Goal: Task Accomplishment & Management: Manage account settings

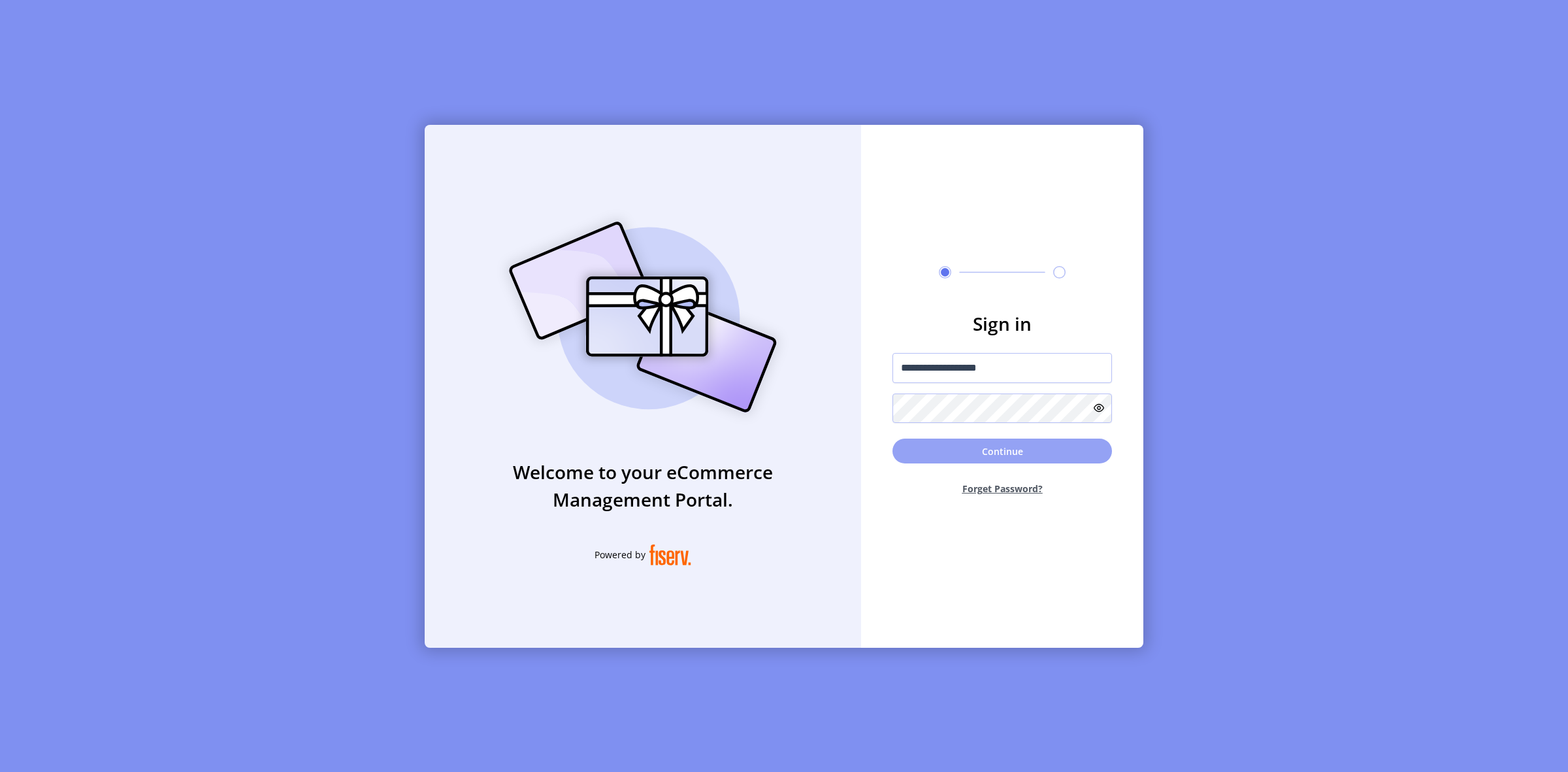
click at [984, 445] on button "Continue" at bounding box center [1002, 450] width 220 height 25
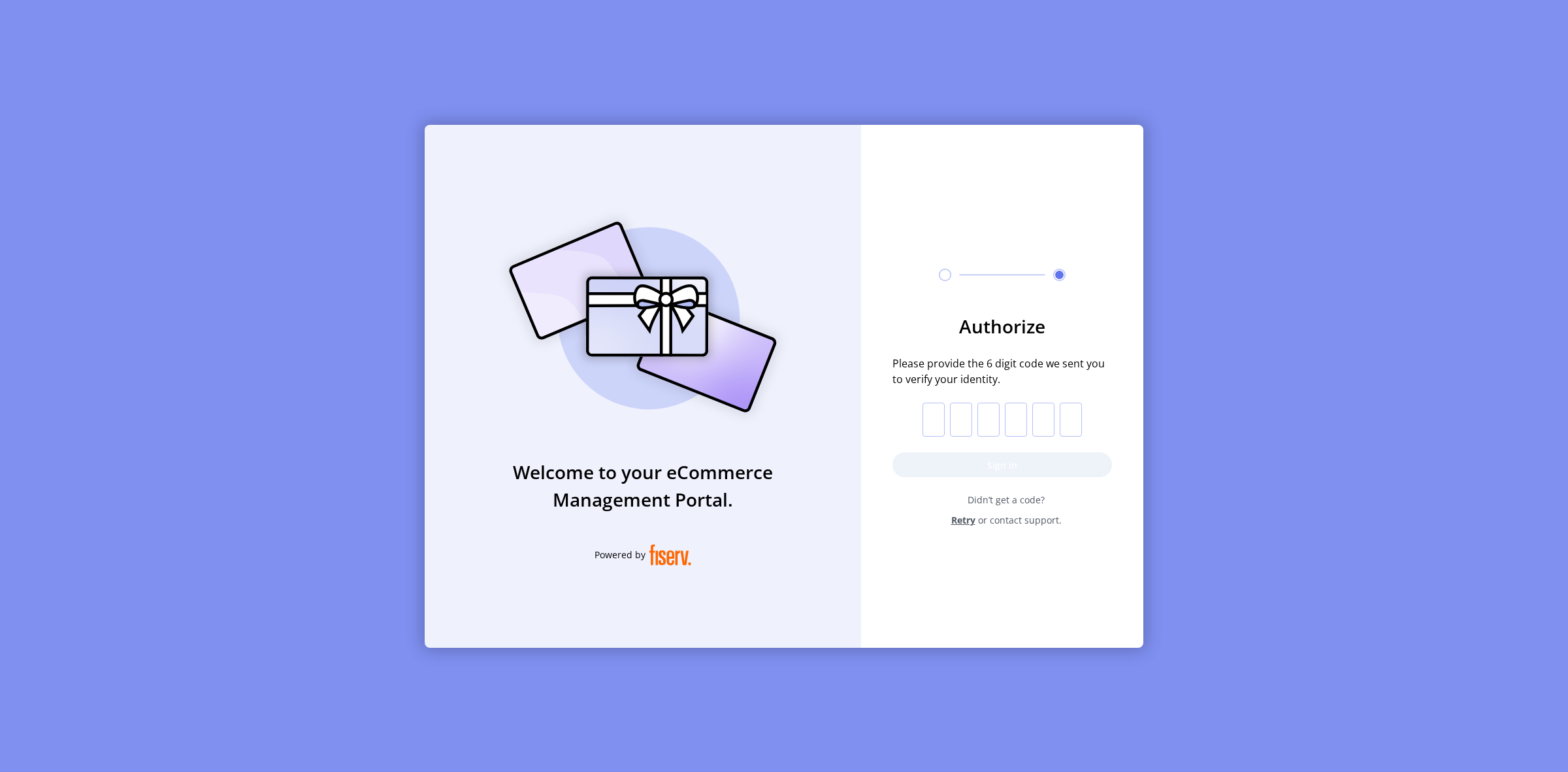
click at [932, 418] on input "text" at bounding box center [933, 420] width 22 height 34
paste input "*"
type input "*"
click at [988, 466] on button "Sign in" at bounding box center [1002, 464] width 220 height 25
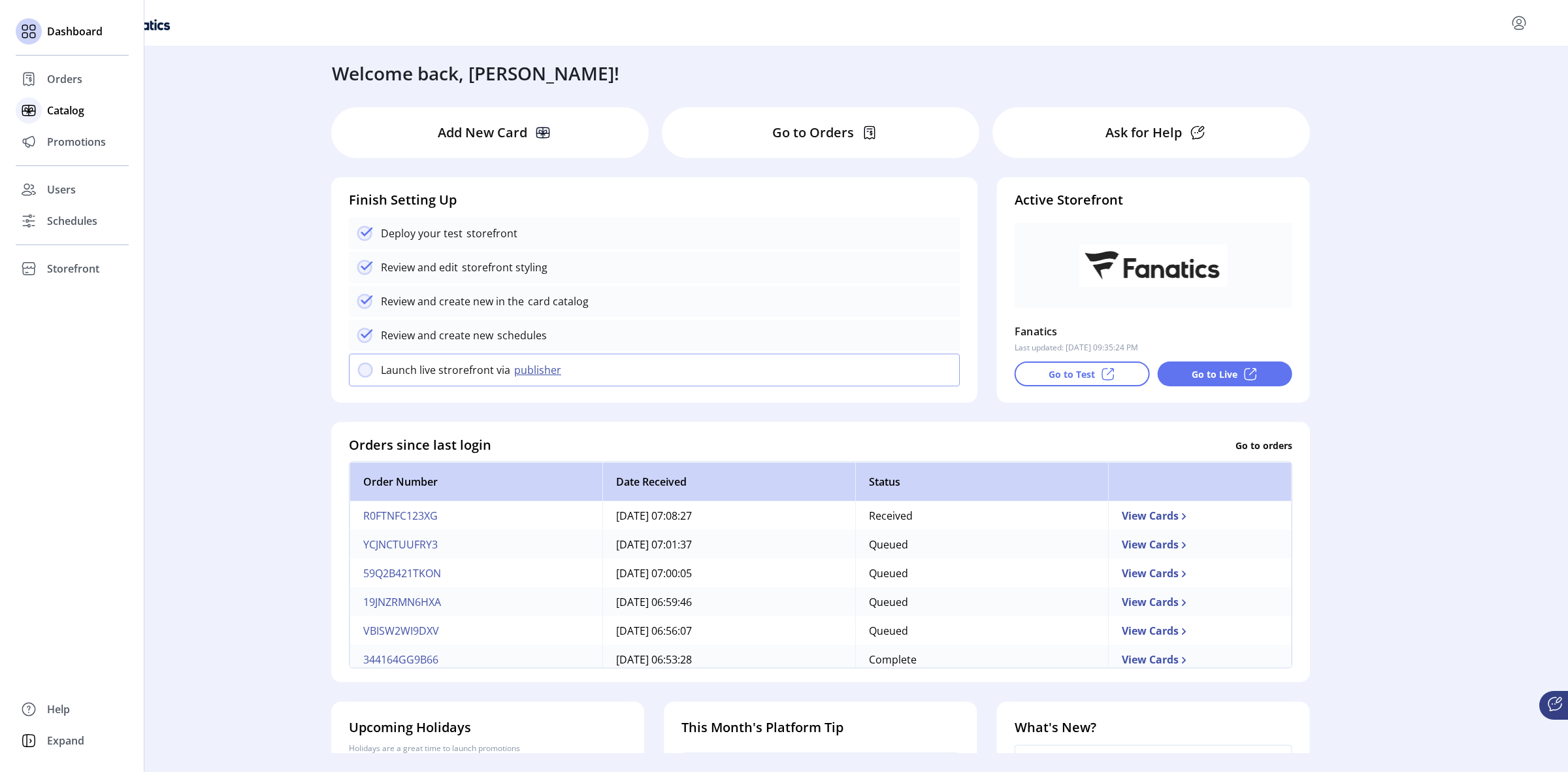
click at [82, 108] on span "Catalog" at bounding box center [65, 110] width 37 height 15
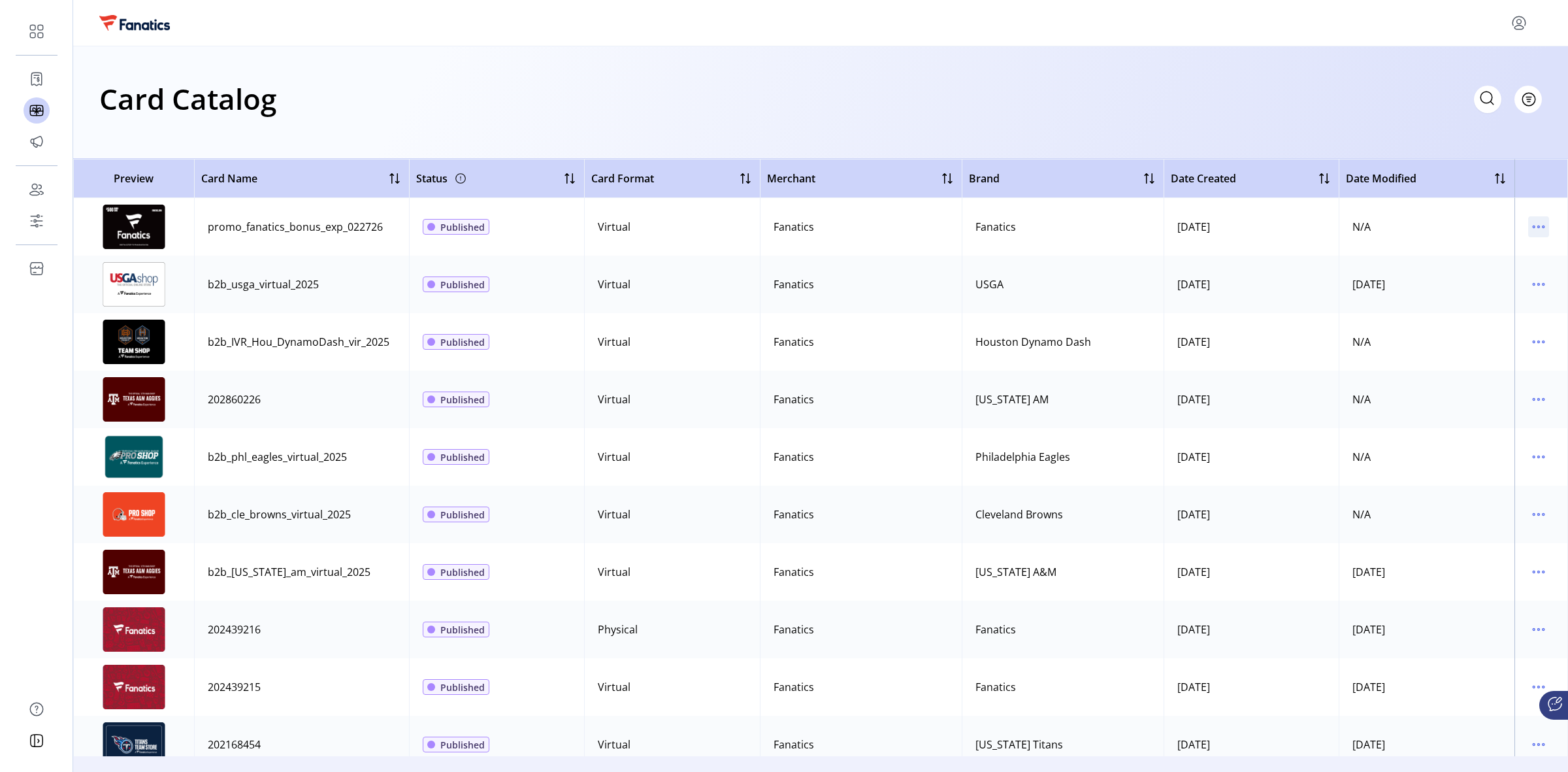
click at [1530, 222] on icon "menu" at bounding box center [1538, 227] width 21 height 21
click at [1350, 98] on div "Card Catalog Filter Add New Card" at bounding box center [820, 99] width 1443 height 46
click at [1534, 285] on icon "menu" at bounding box center [1538, 285] width 21 height 21
click at [1480, 312] on span "View Details" at bounding box center [1477, 310] width 108 height 11
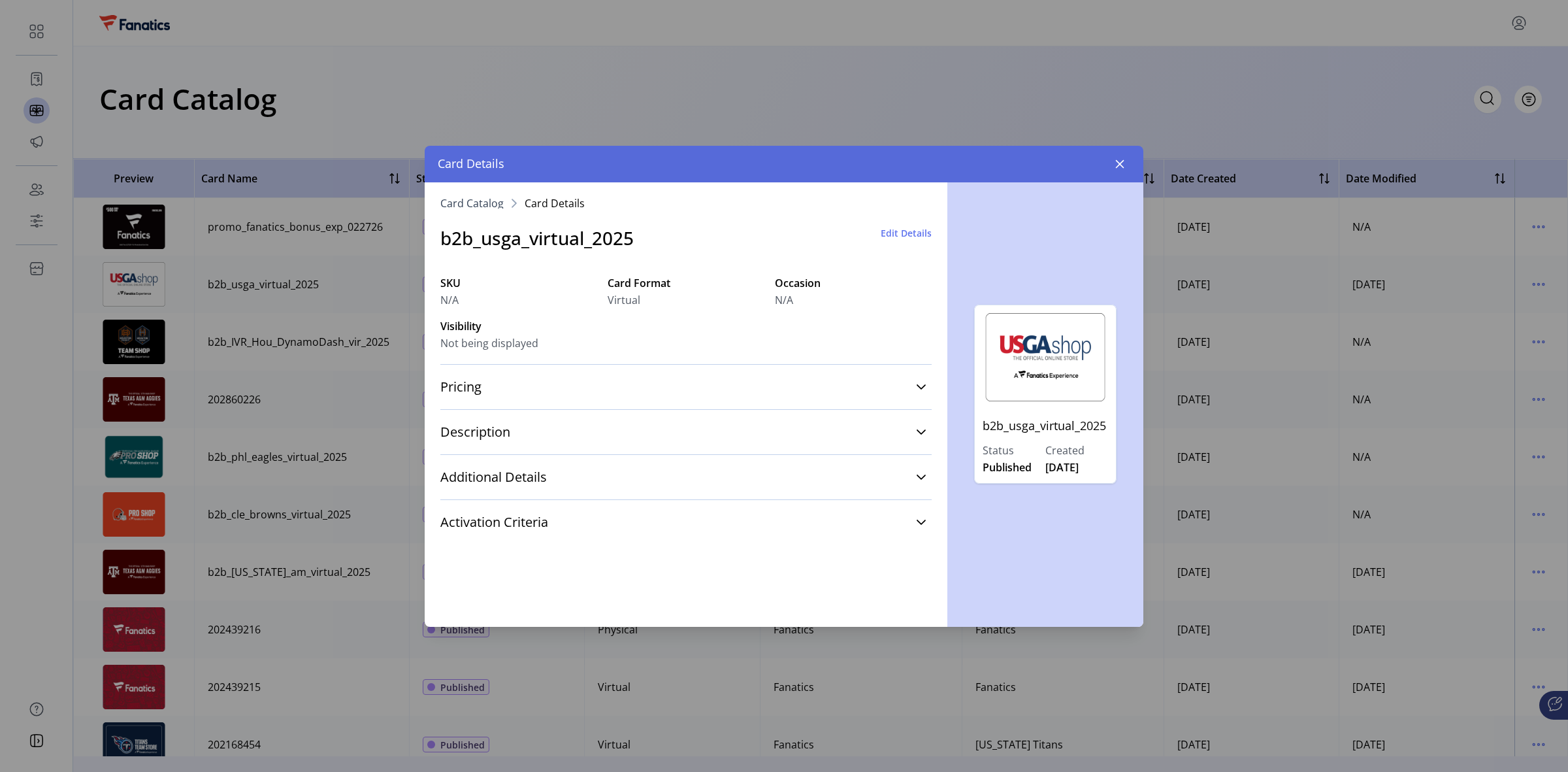
click at [925, 232] on span "Edit Details" at bounding box center [905, 233] width 51 height 14
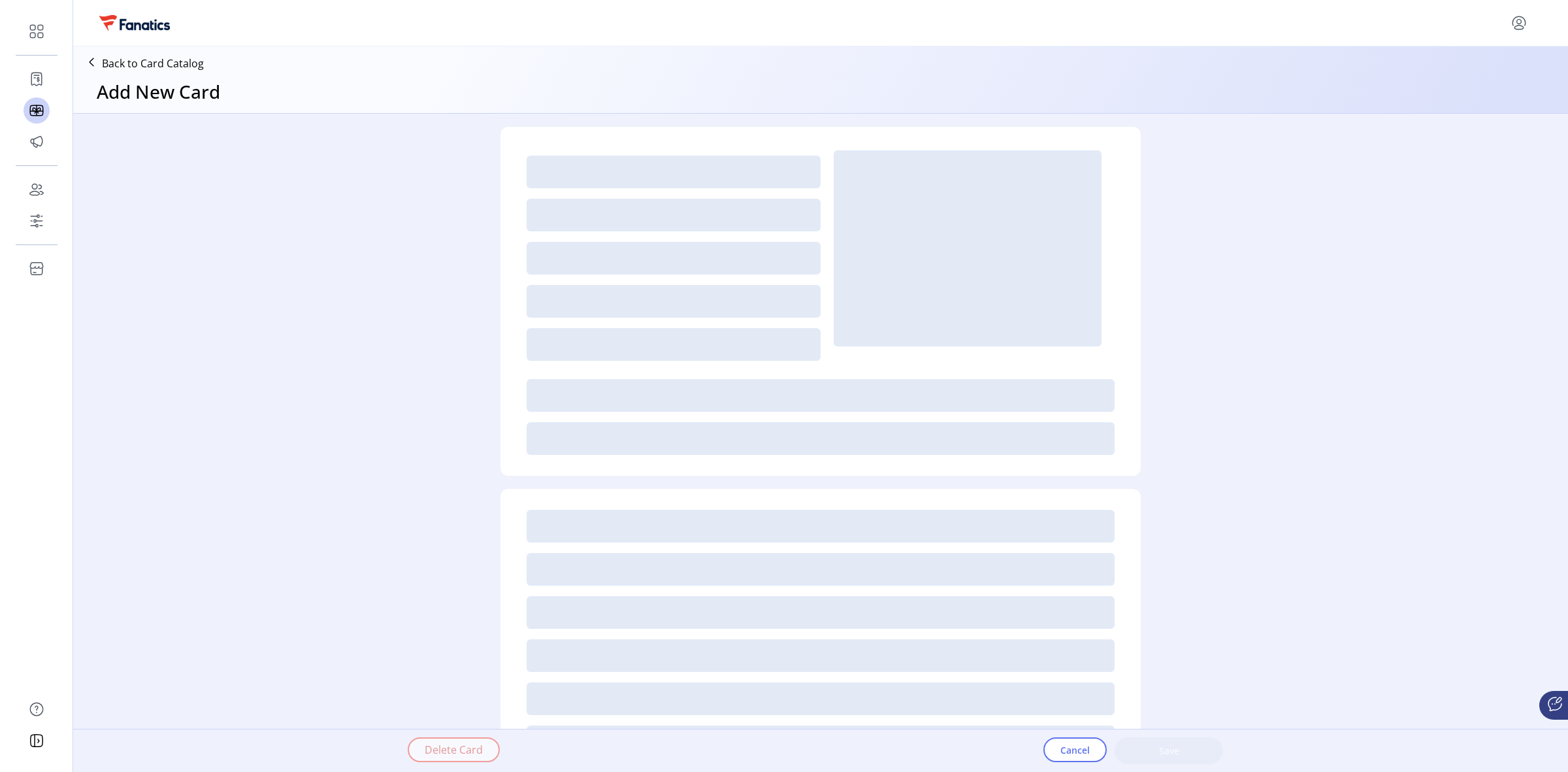
type textarea "**********"
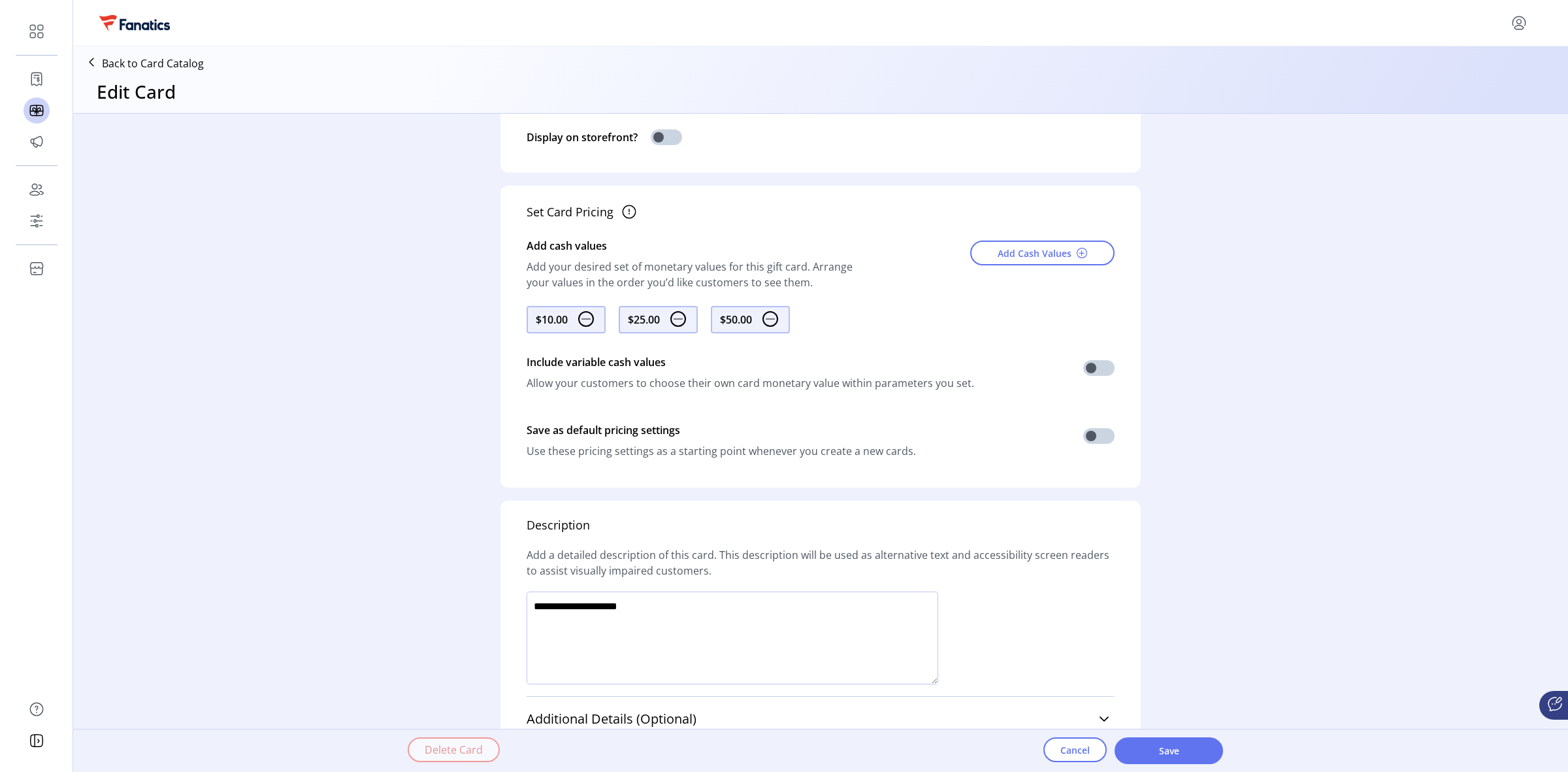
scroll to position [530, 0]
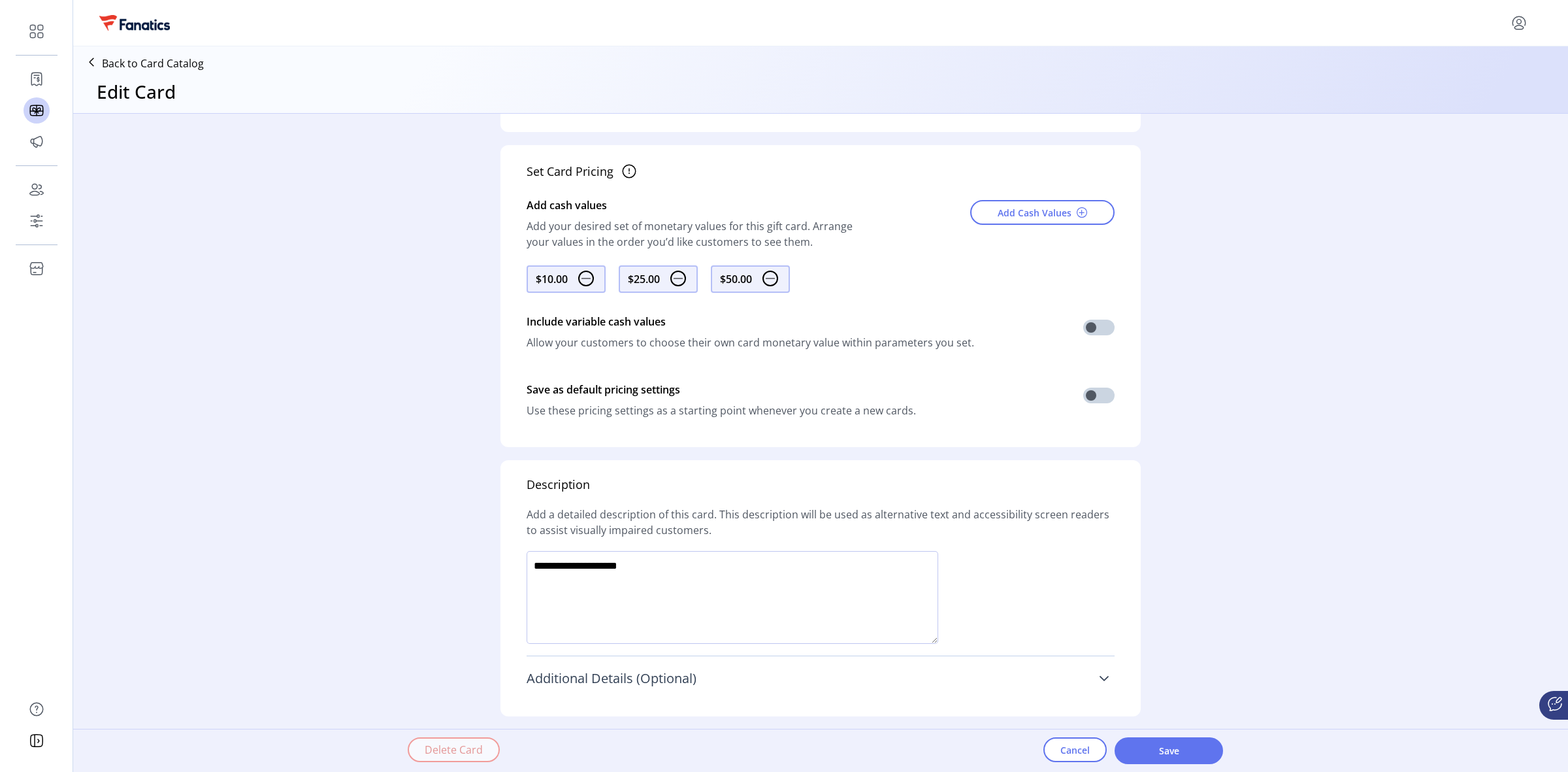
click at [1098, 677] on icon at bounding box center [1103, 677] width 11 height 11
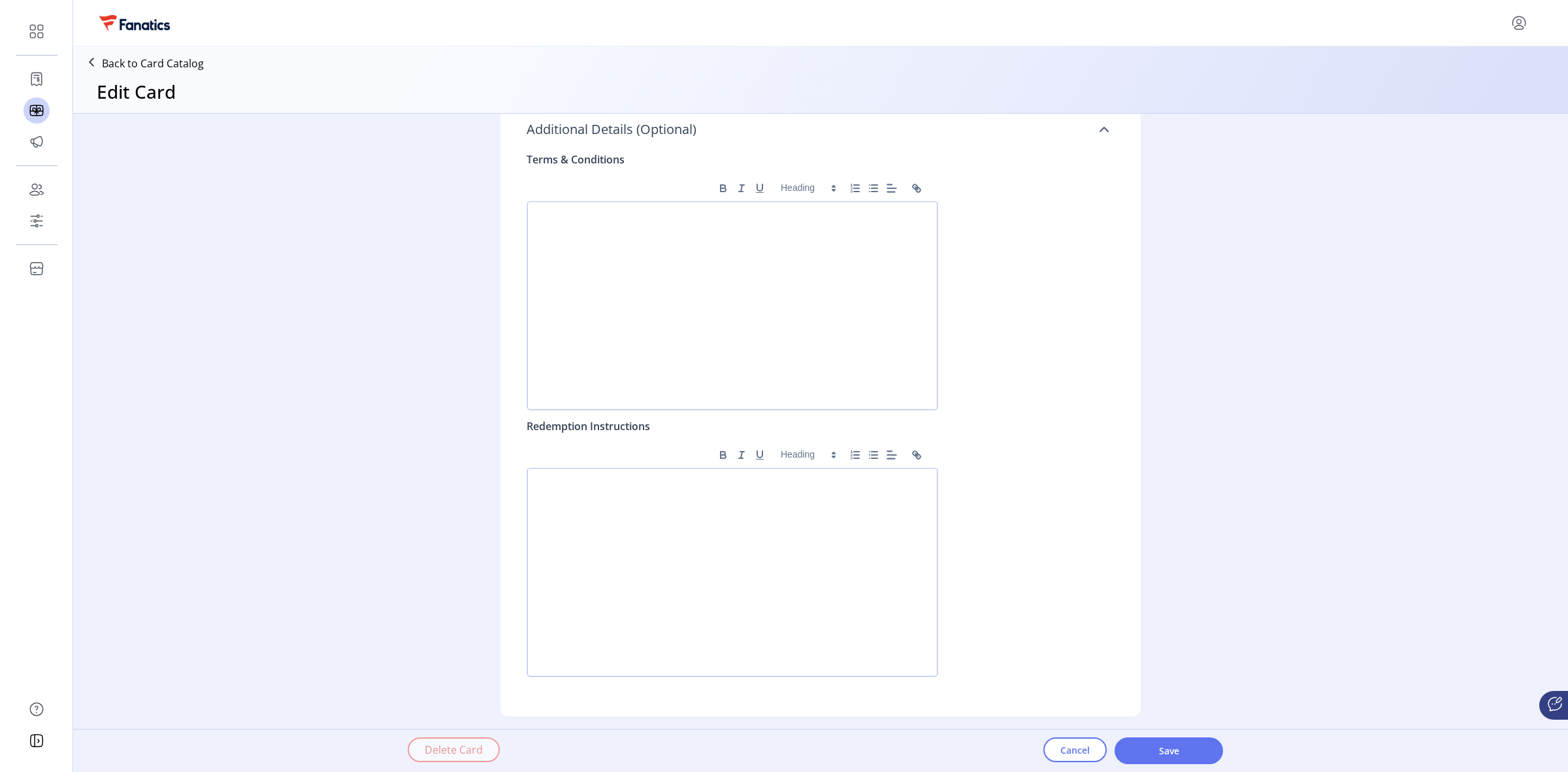
scroll to position [671, 0]
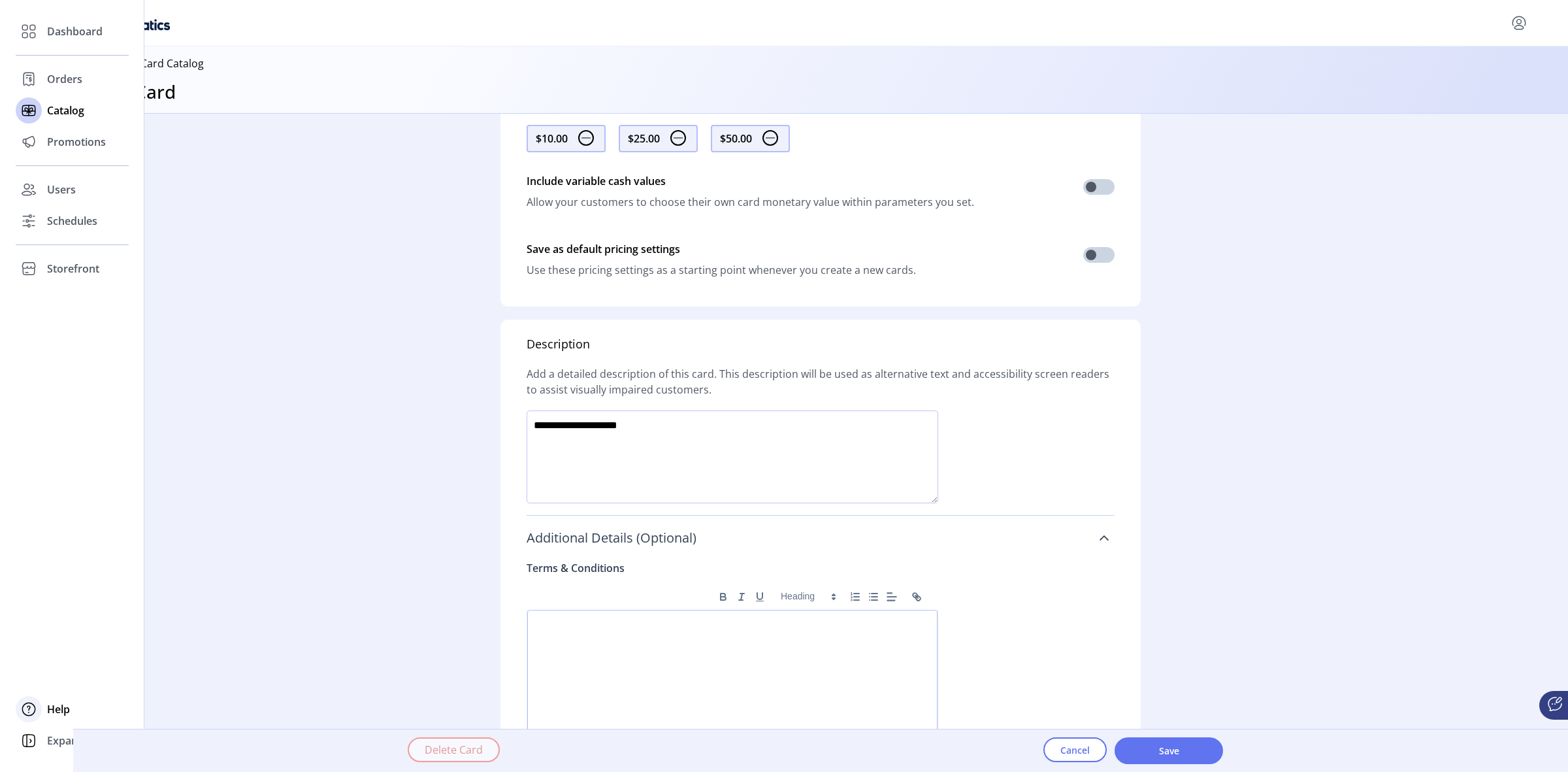
click at [60, 707] on span "Help" at bounding box center [58, 708] width 23 height 15
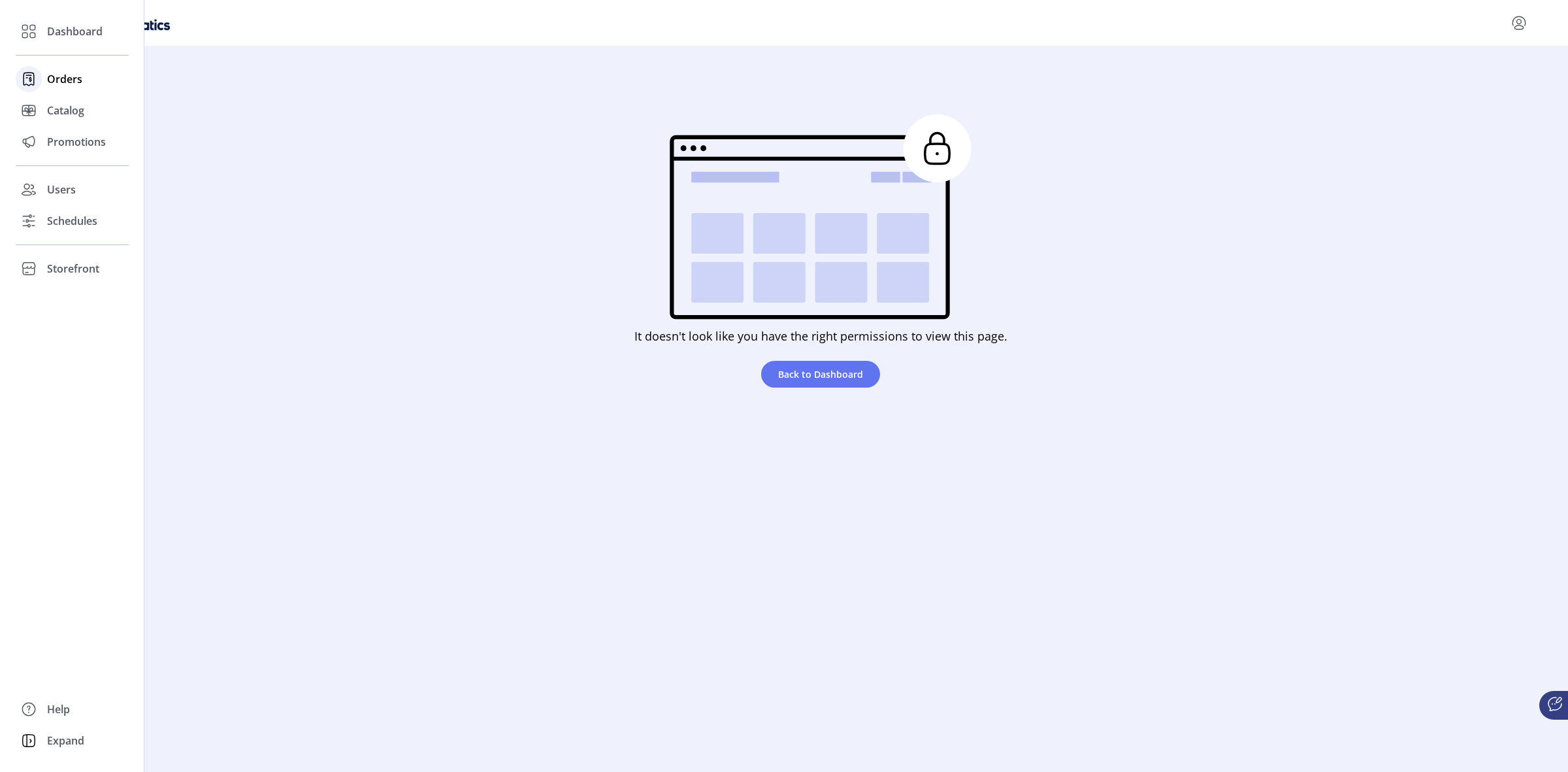
click at [63, 82] on span "Orders" at bounding box center [65, 78] width 36 height 15
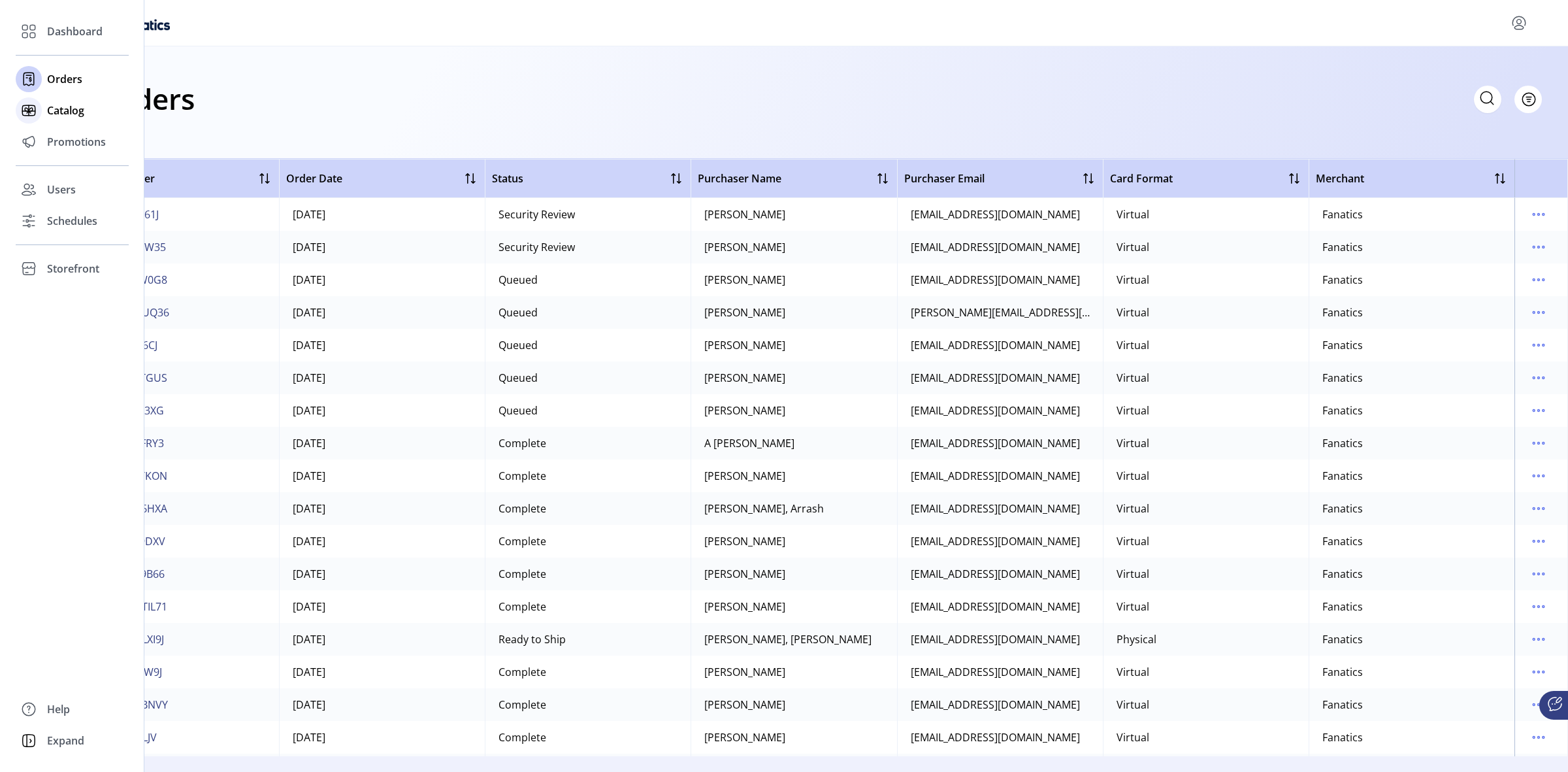
click at [75, 108] on span "Catalog" at bounding box center [65, 110] width 37 height 15
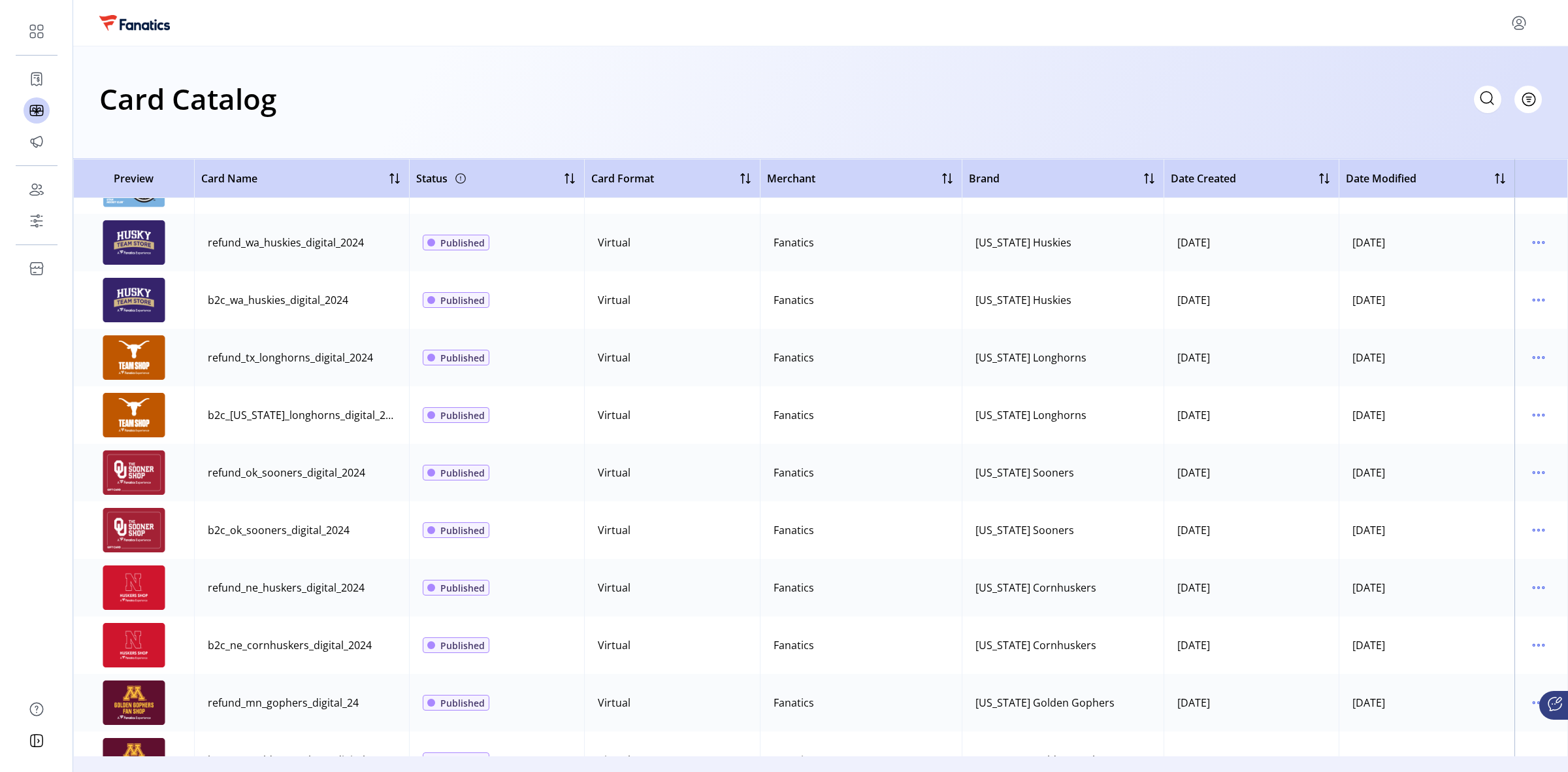
scroll to position [1470, 0]
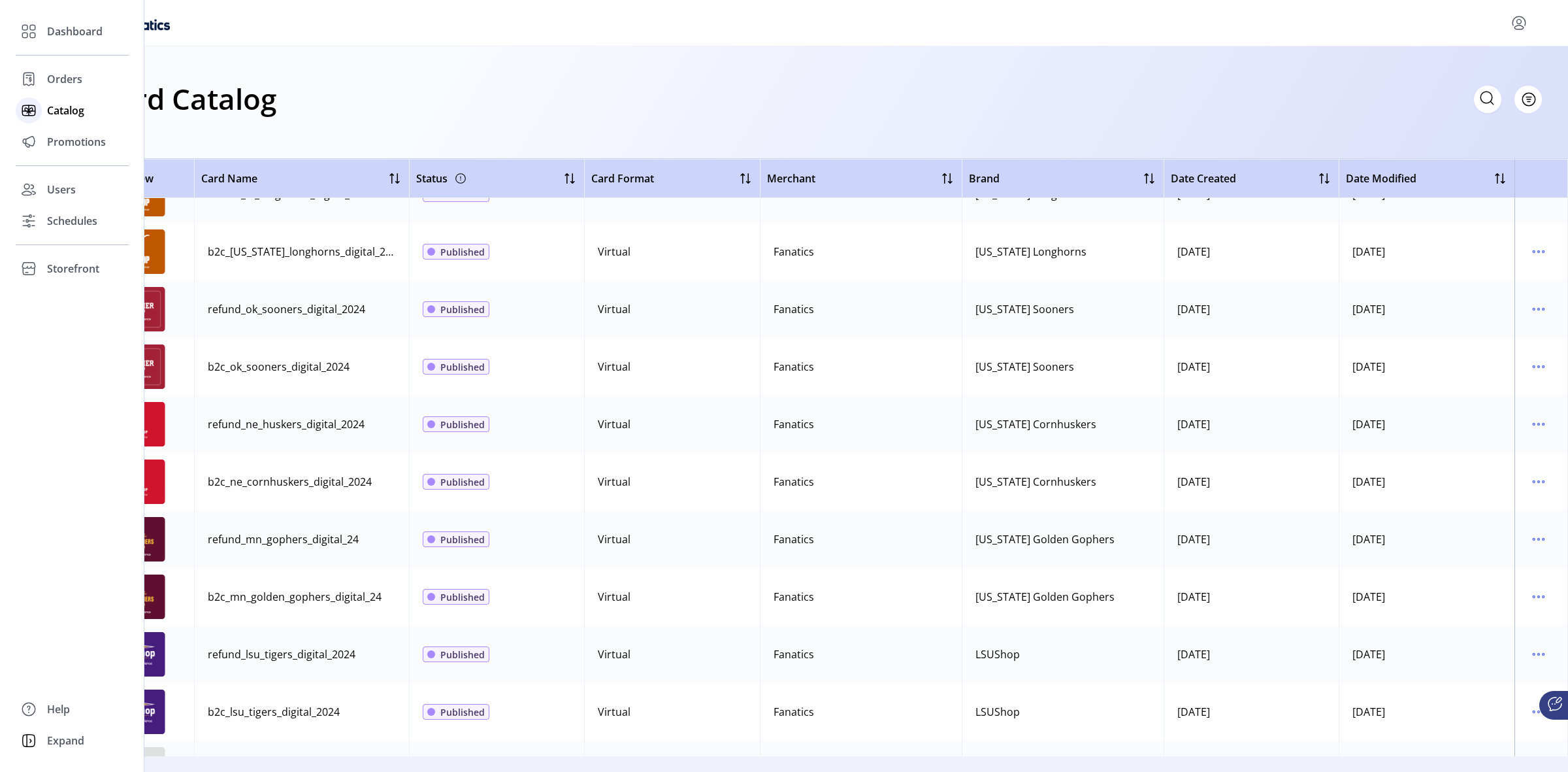
click at [74, 112] on span "Catalog" at bounding box center [65, 110] width 37 height 15
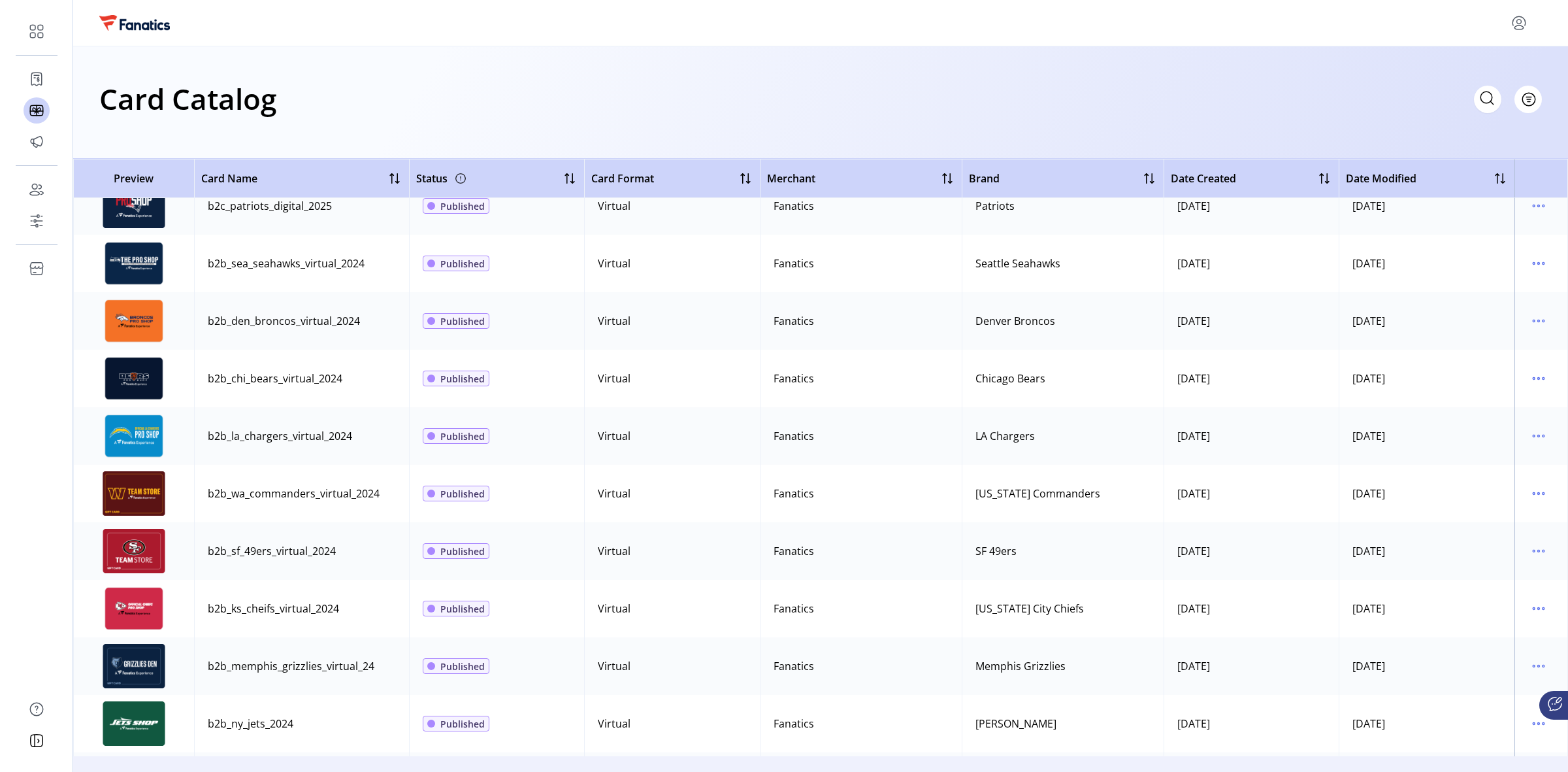
scroll to position [0, 0]
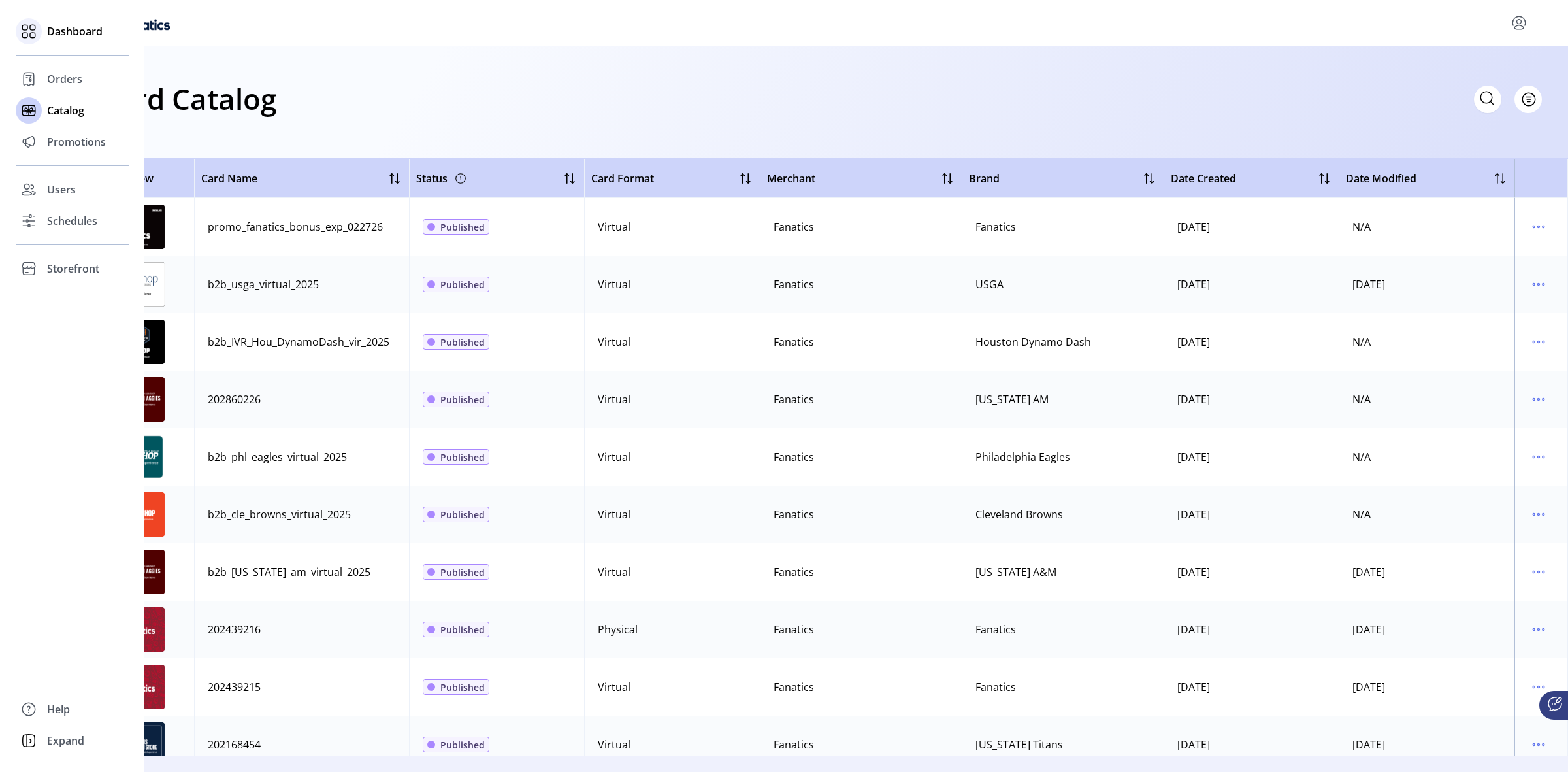
click at [69, 34] on span "Dashboard" at bounding box center [74, 31] width 56 height 15
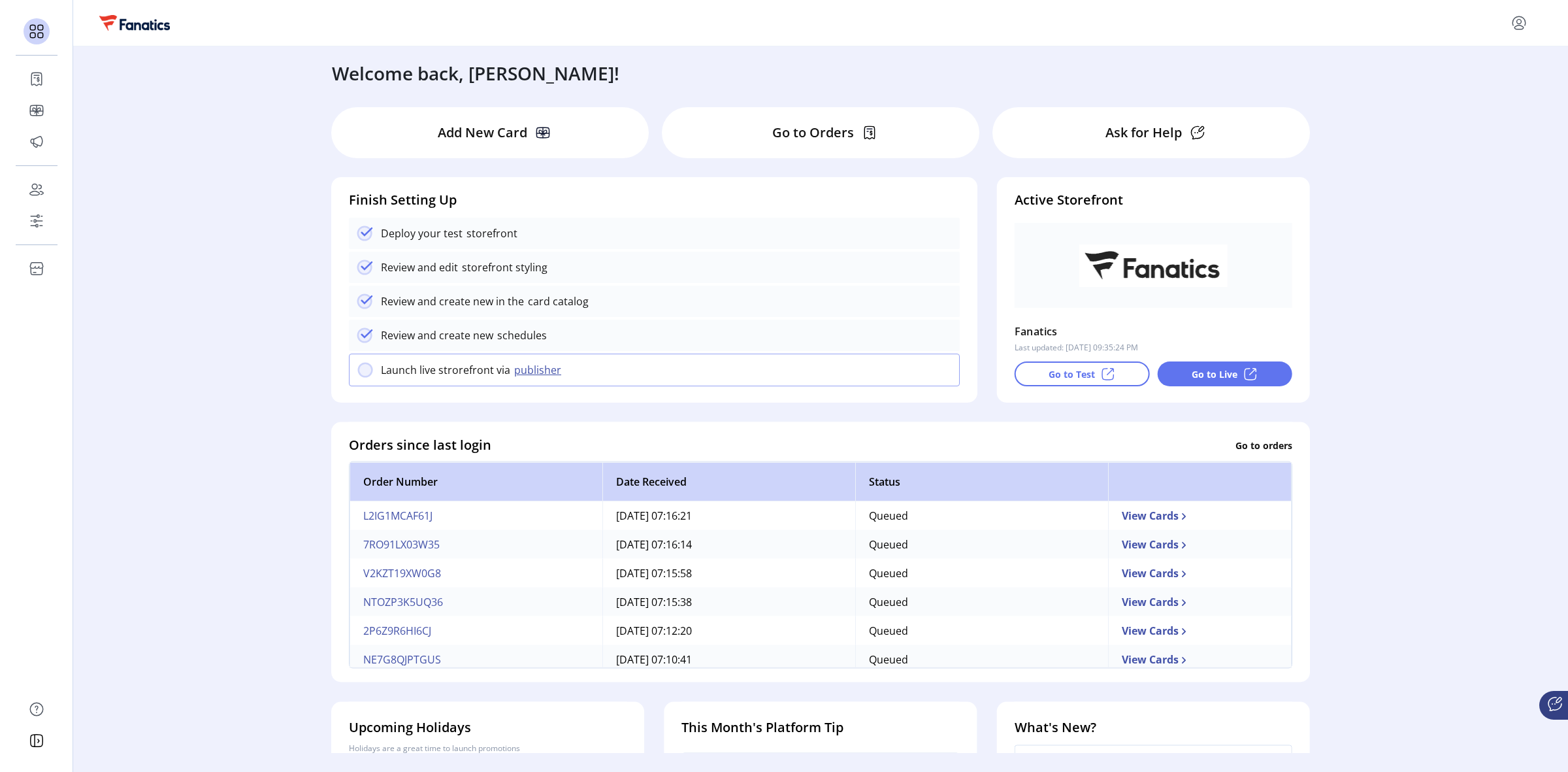
click at [502, 138] on p "Add New Card" at bounding box center [483, 133] width 90 height 19
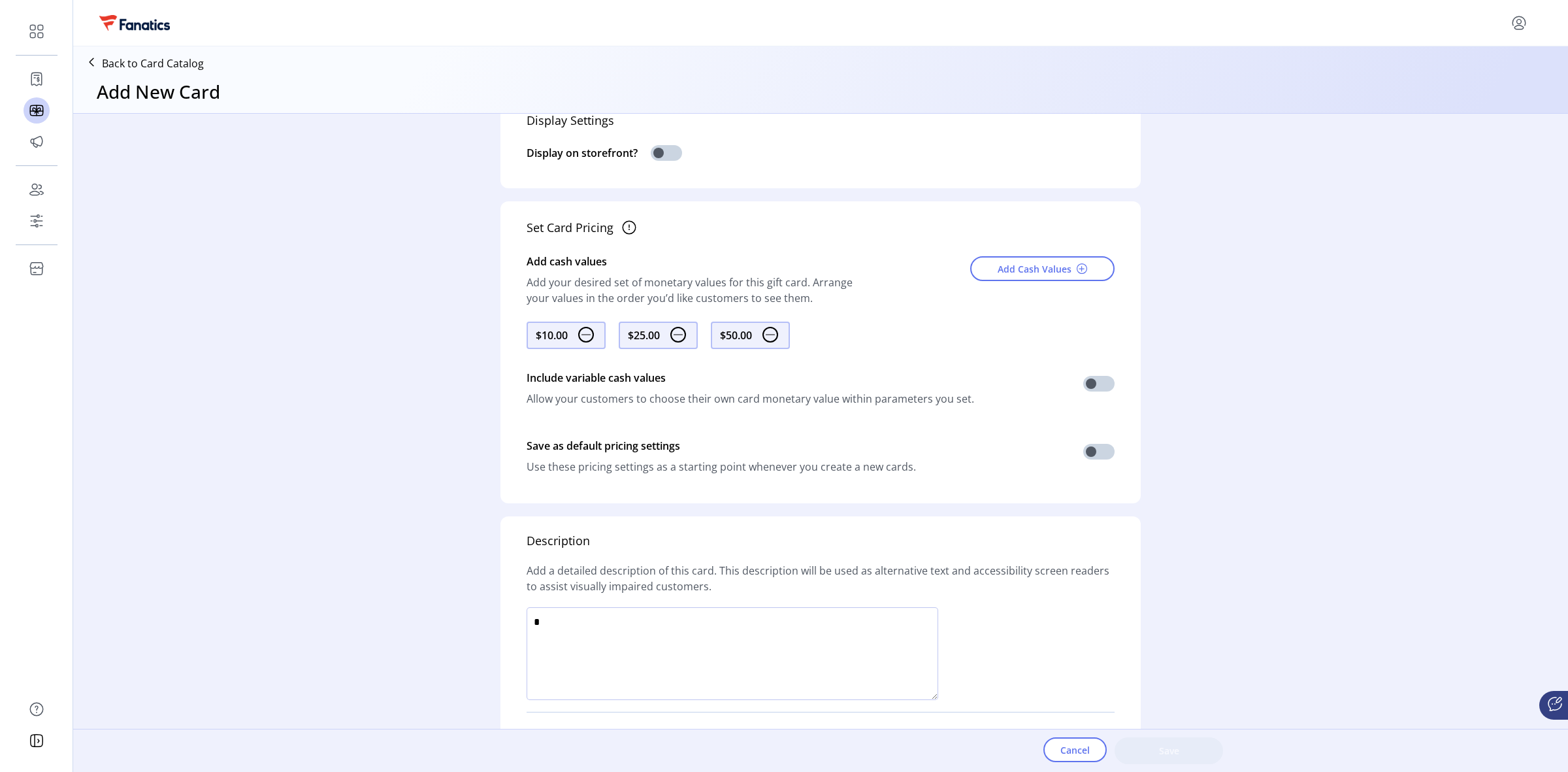
scroll to position [382, 0]
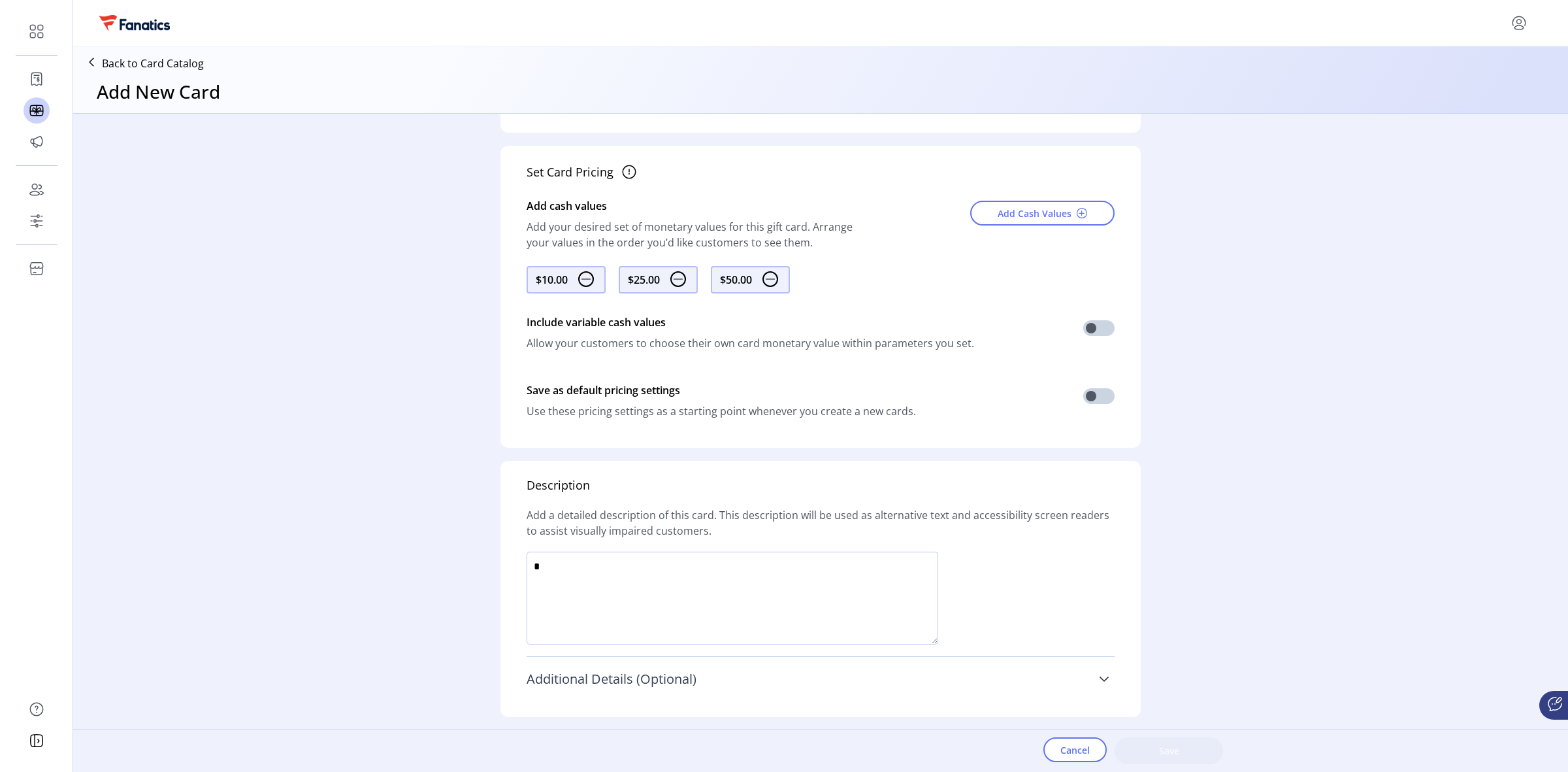
click at [1102, 664] on link "Additional Details (Optional)" at bounding box center [820, 679] width 588 height 29
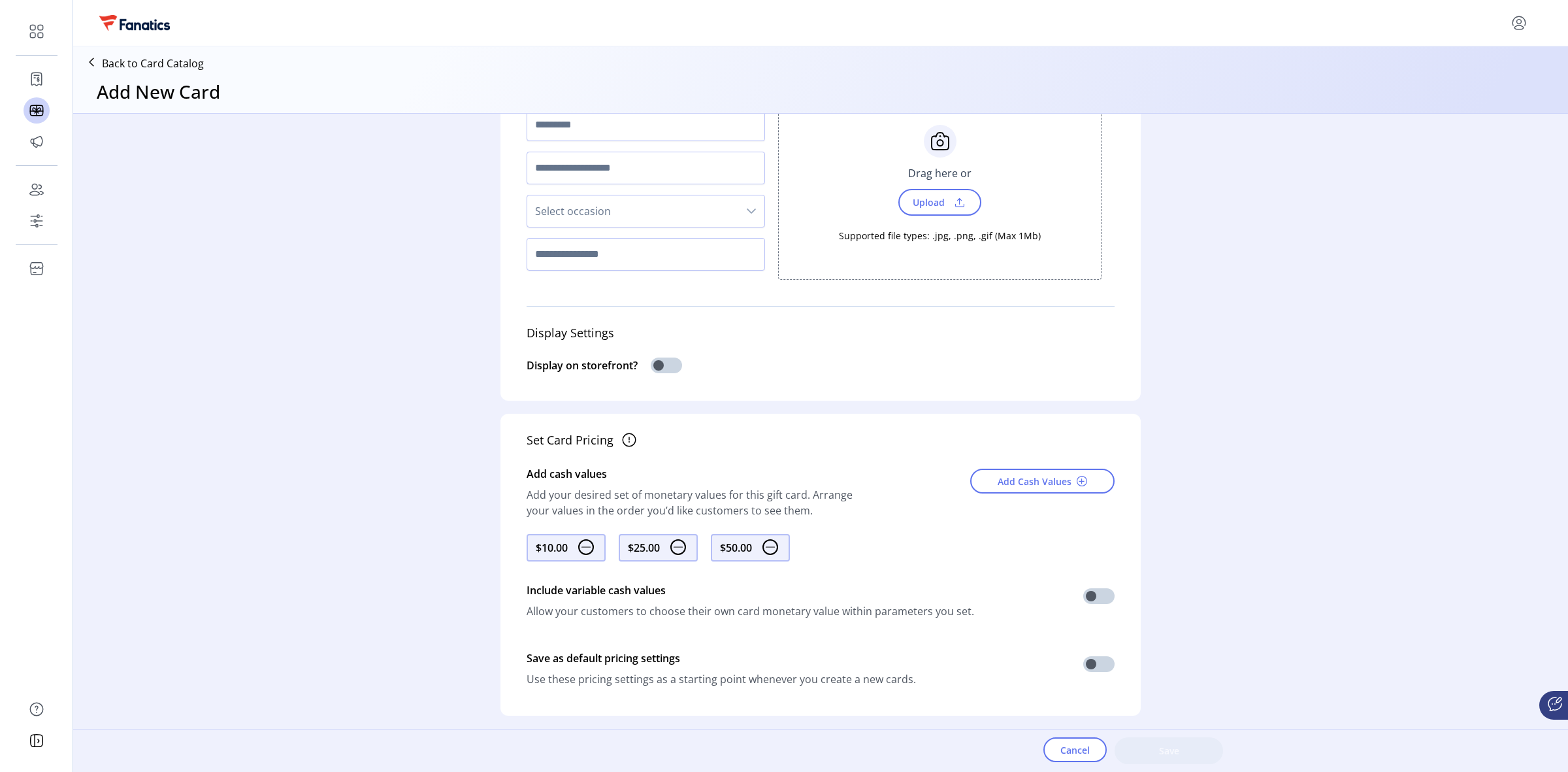
scroll to position [0, 0]
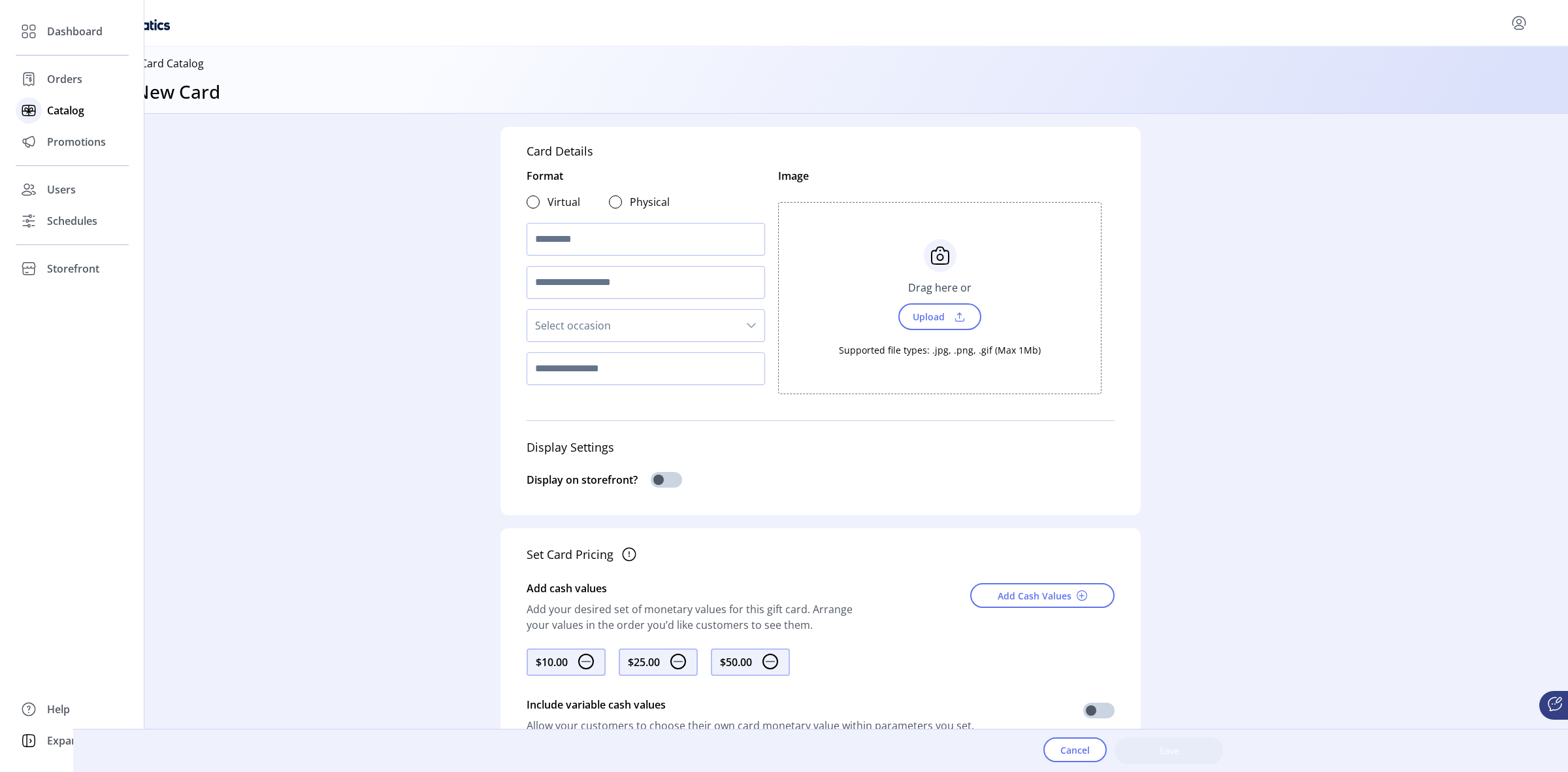
click at [77, 108] on span "Catalog" at bounding box center [65, 110] width 37 height 15
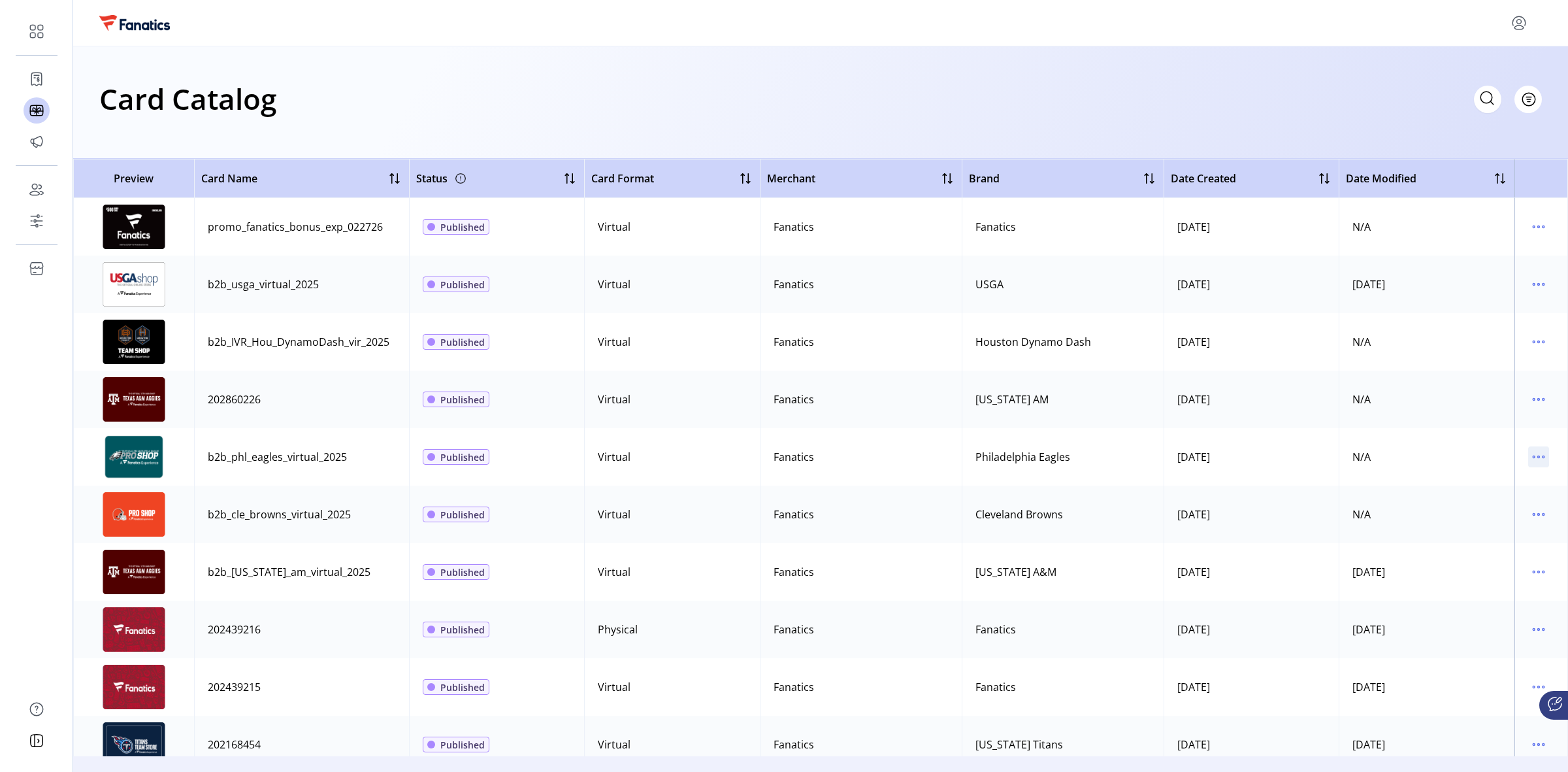
click at [1529, 458] on icon "menu" at bounding box center [1538, 457] width 21 height 21
click at [1467, 498] on span "Edit Details" at bounding box center [1477, 503] width 108 height 11
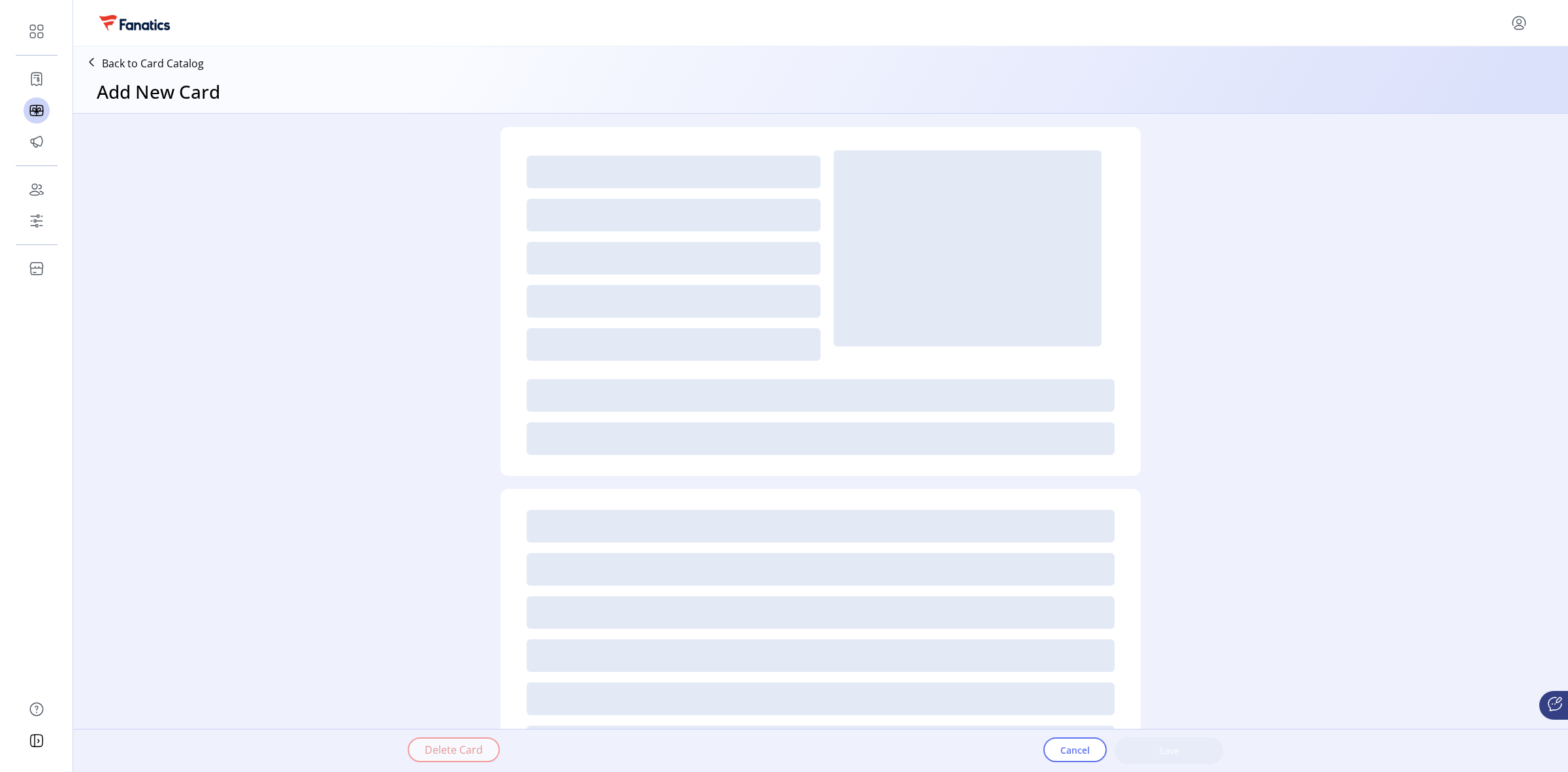
type textarea "**********"
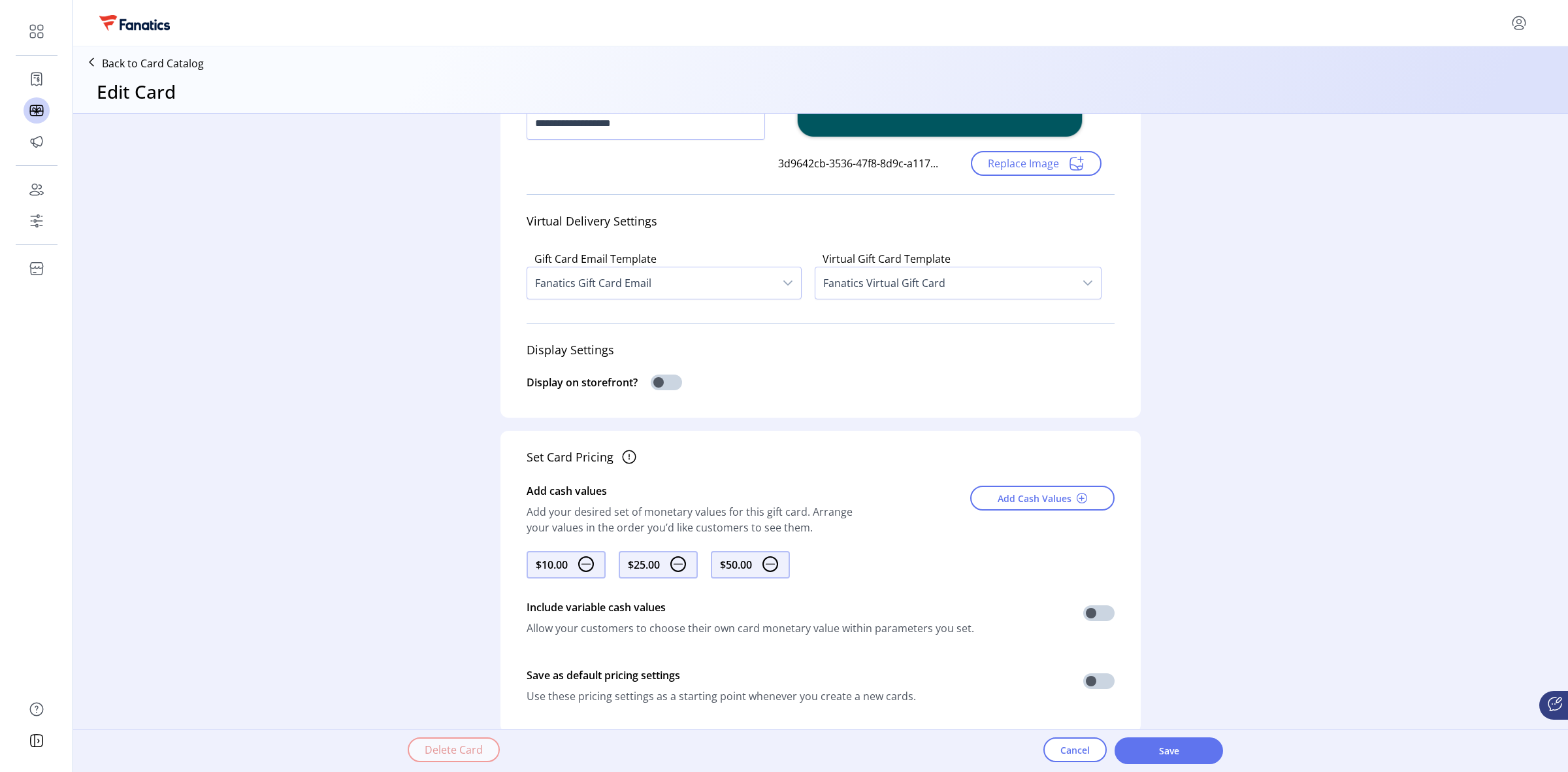
scroll to position [530, 0]
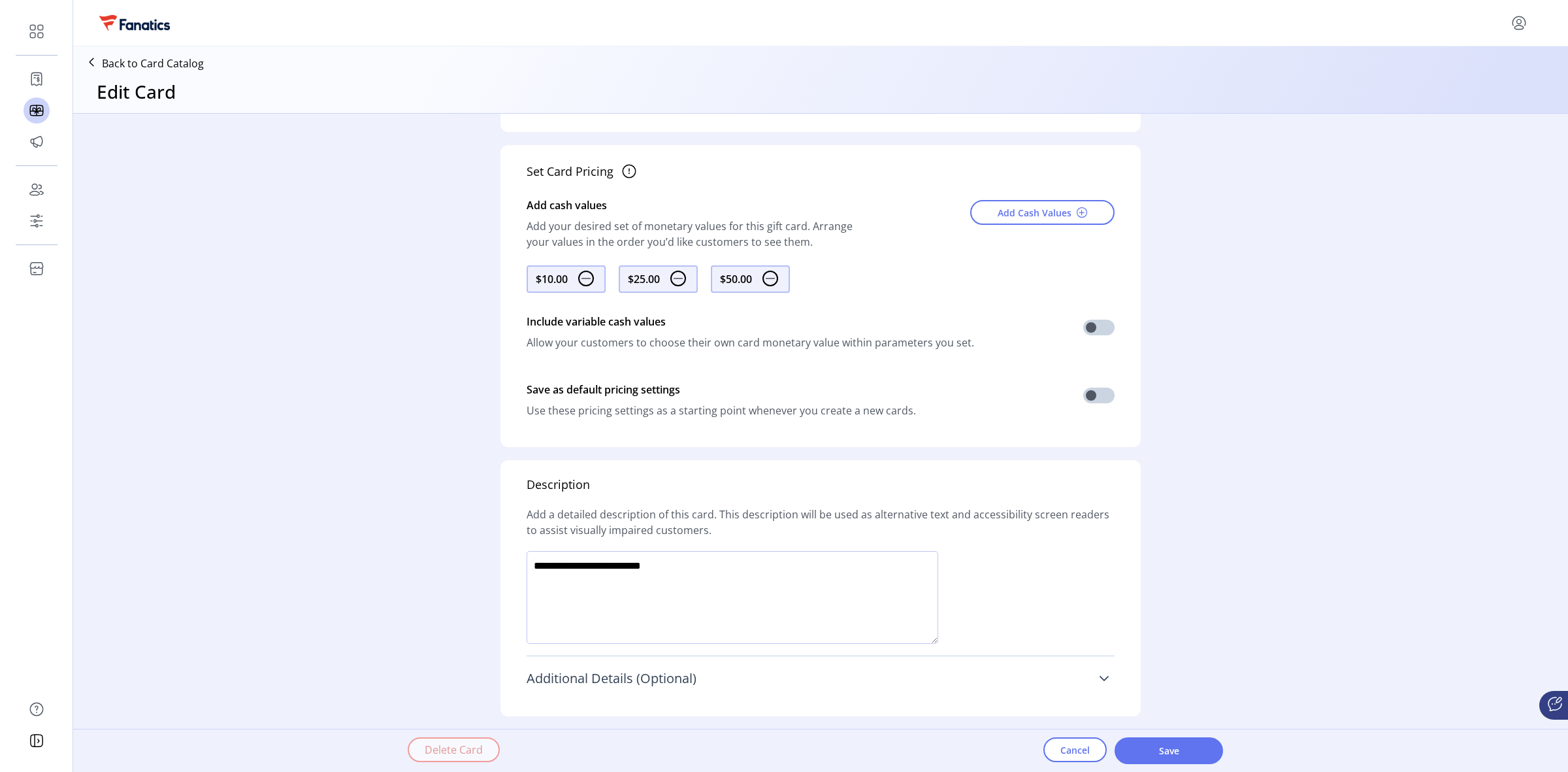
click at [727, 690] on link "Additional Details (Optional)" at bounding box center [820, 678] width 588 height 29
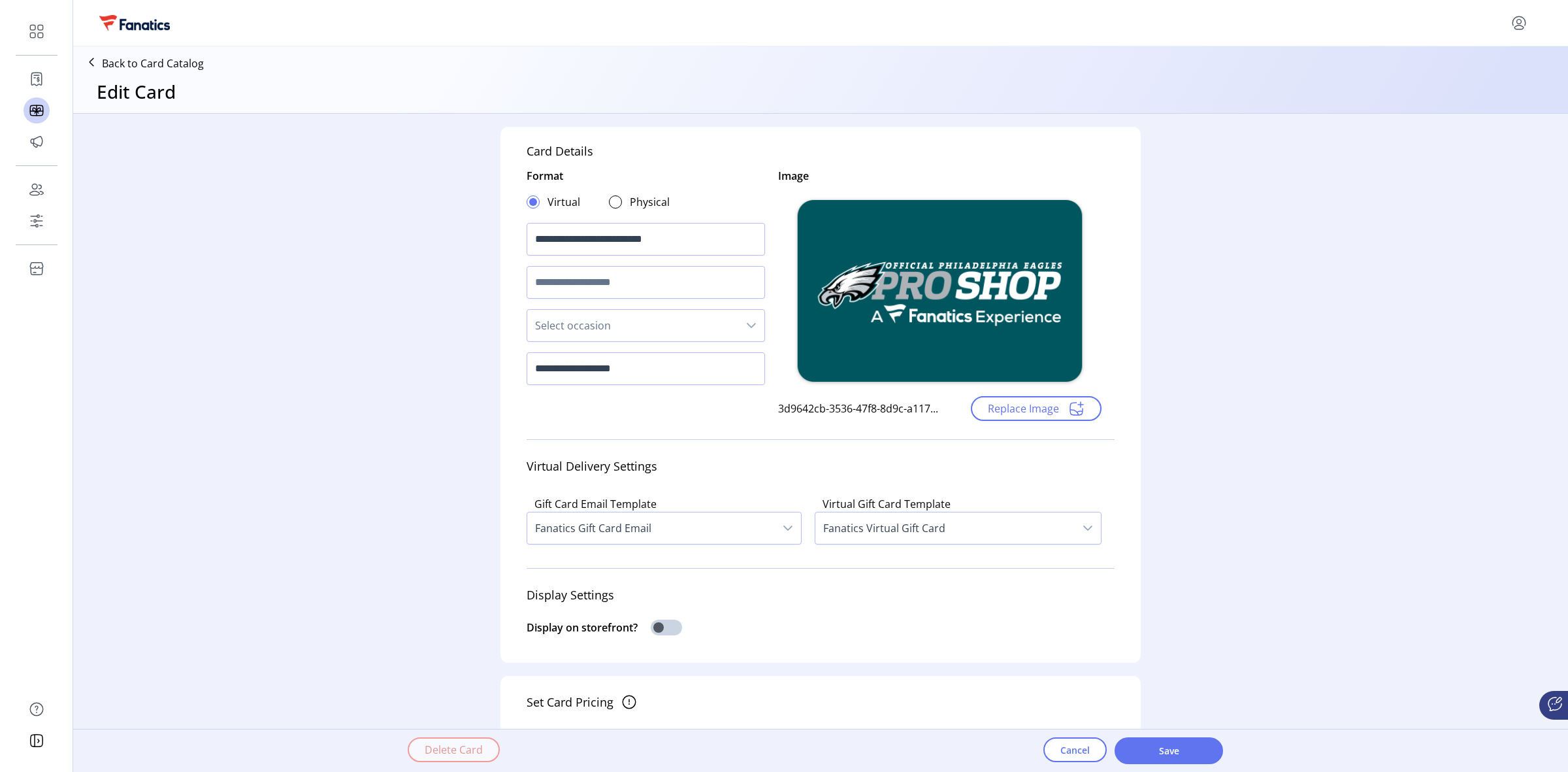
scroll to position [163, 0]
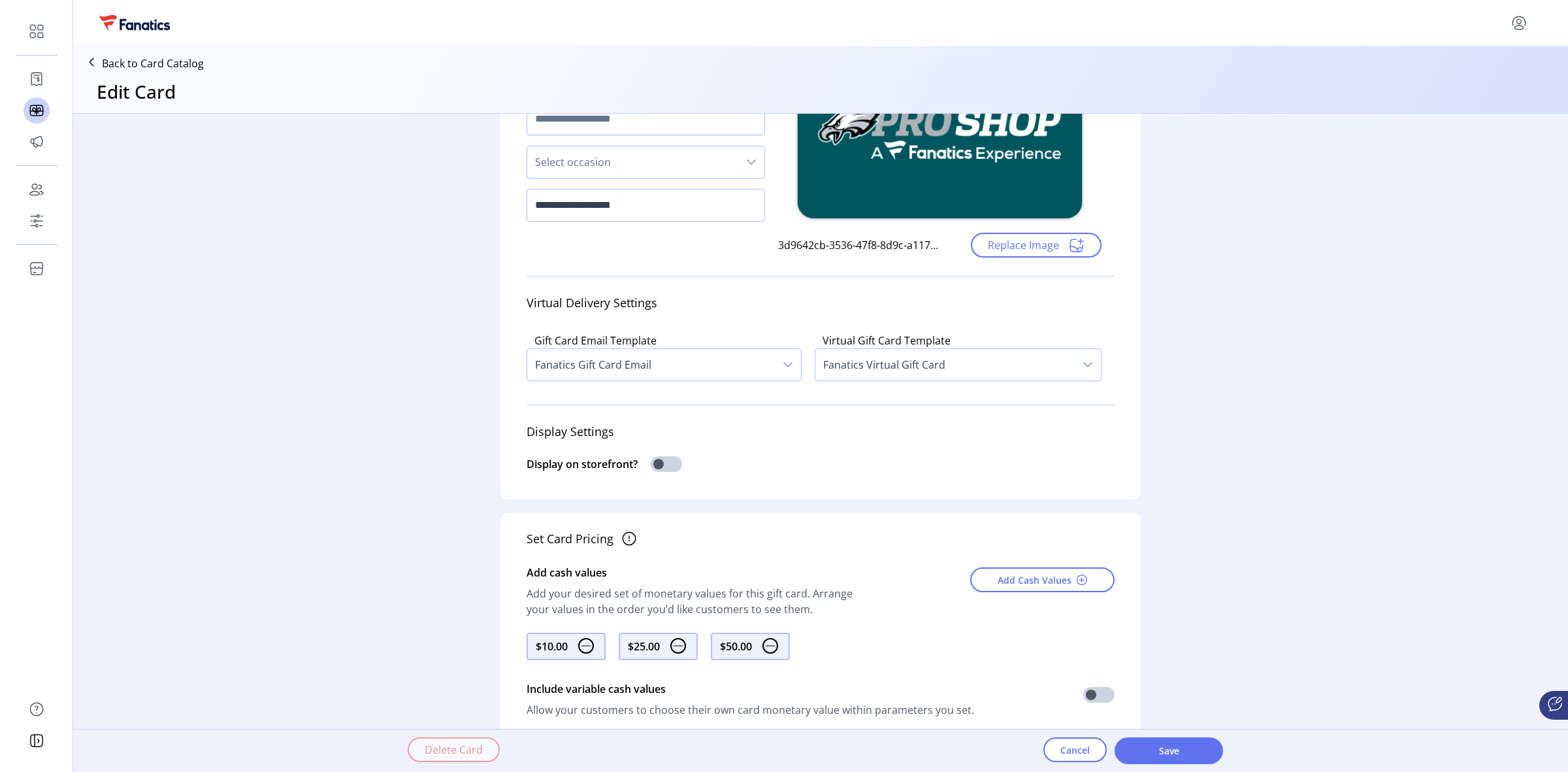
click at [1562, 698] on icon at bounding box center [1554, 703] width 15 height 15
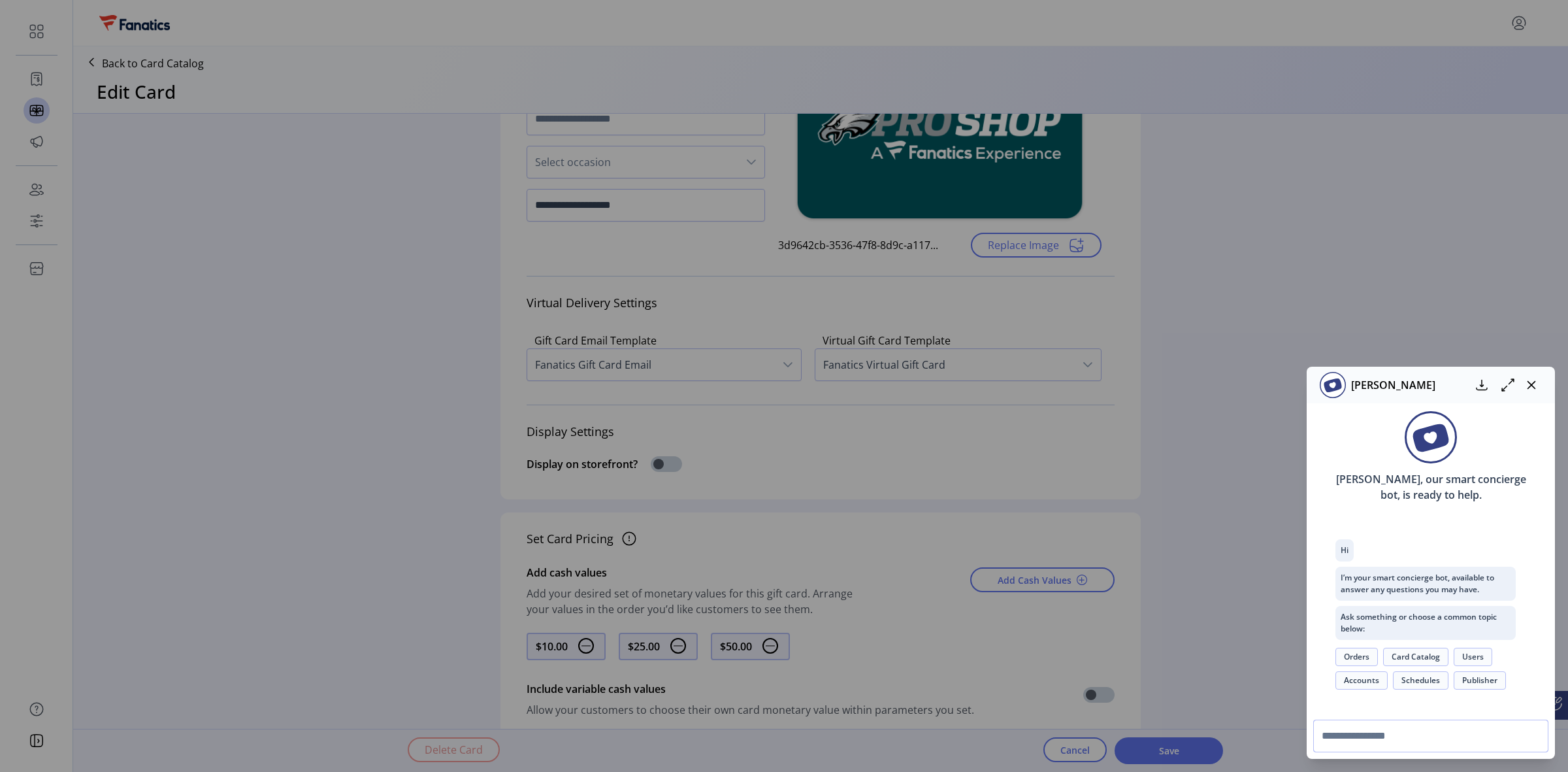
click at [1398, 739] on input "text" at bounding box center [1431, 736] width 235 height 32
click at [1361, 735] on input "**********" at bounding box center [1431, 736] width 235 height 32
click at [1541, 734] on input "**********" at bounding box center [1431, 736] width 235 height 32
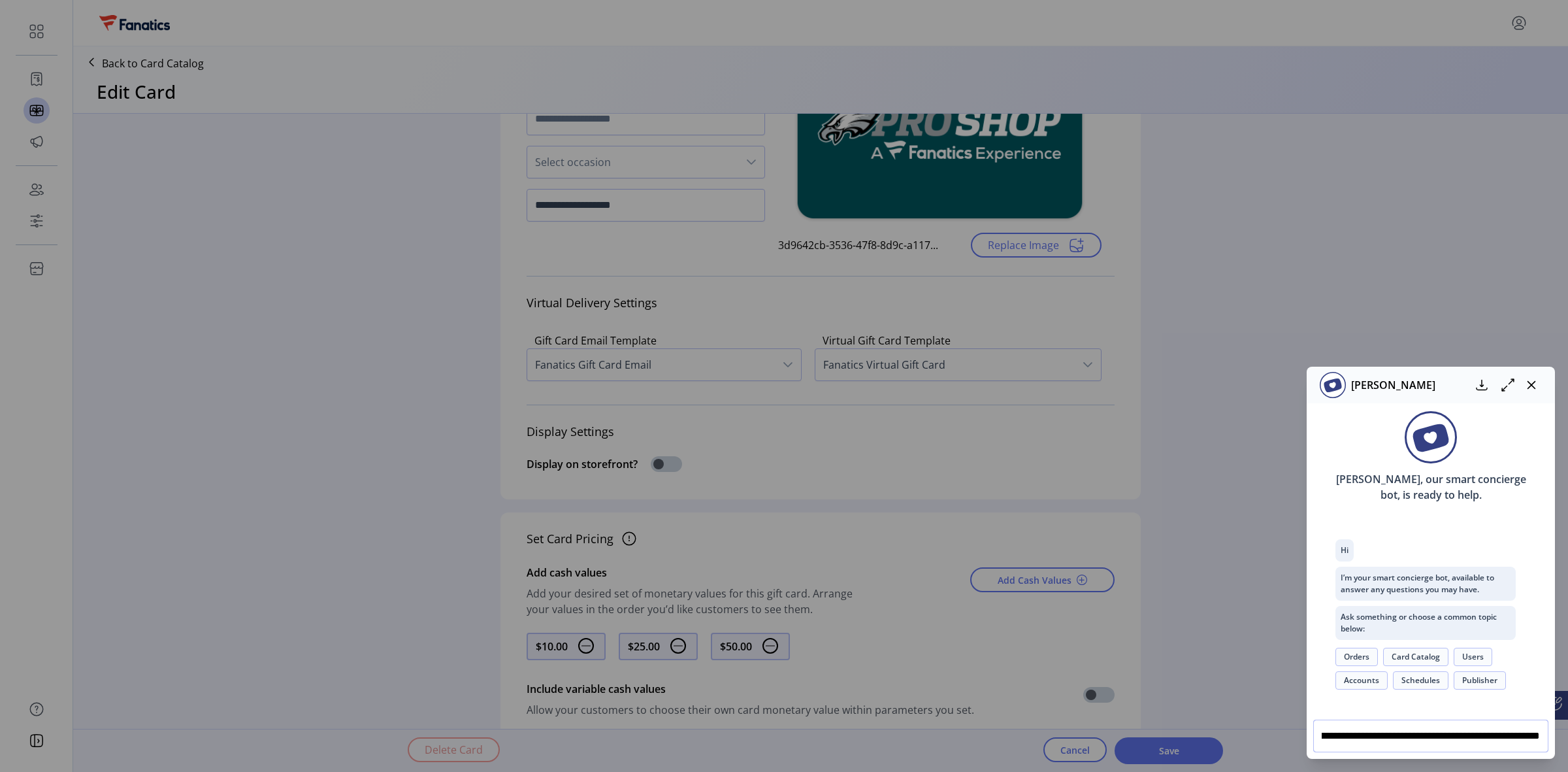
type input "**********"
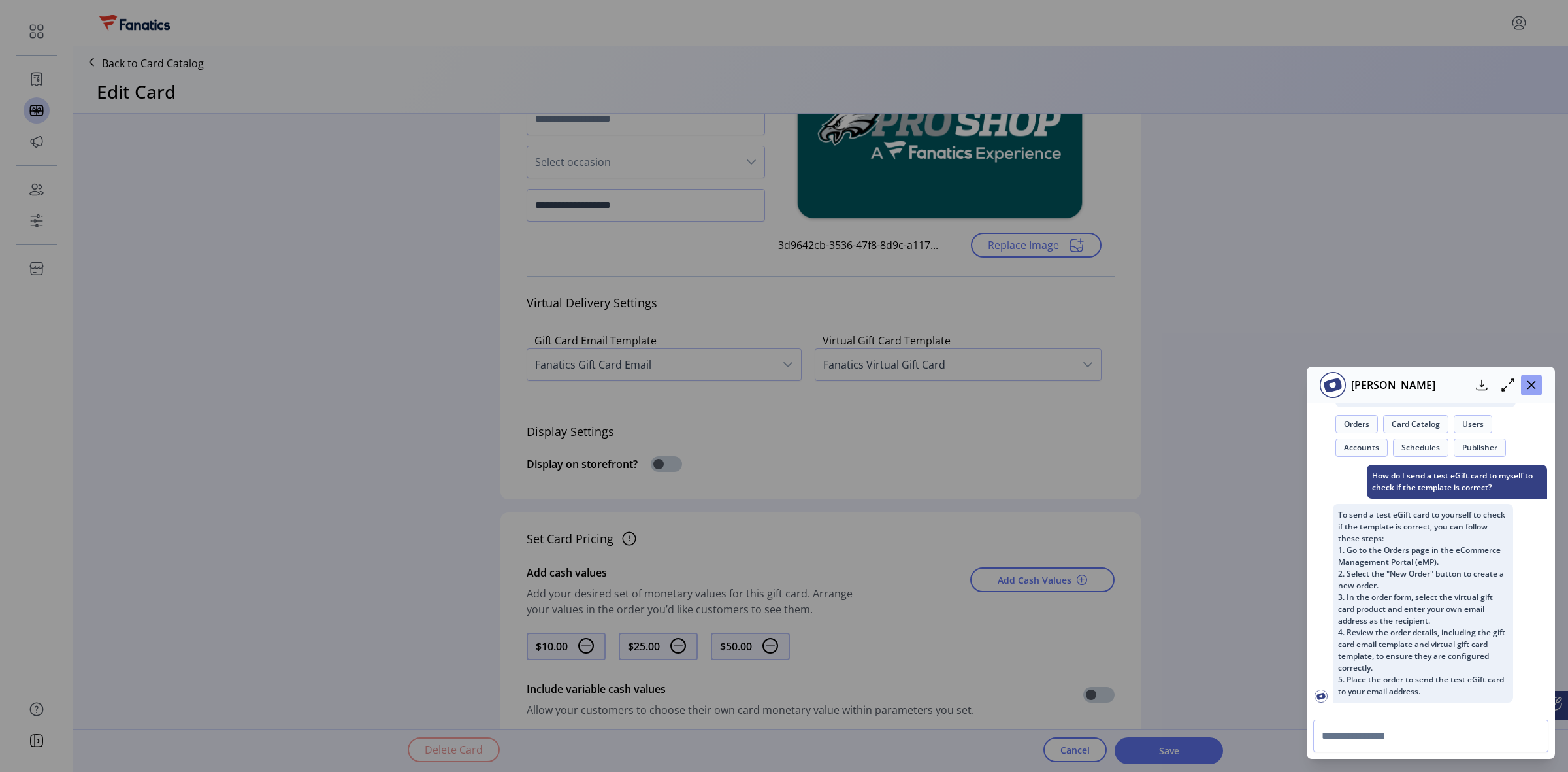
click at [1528, 387] on icon "button" at bounding box center [1532, 385] width 9 height 9
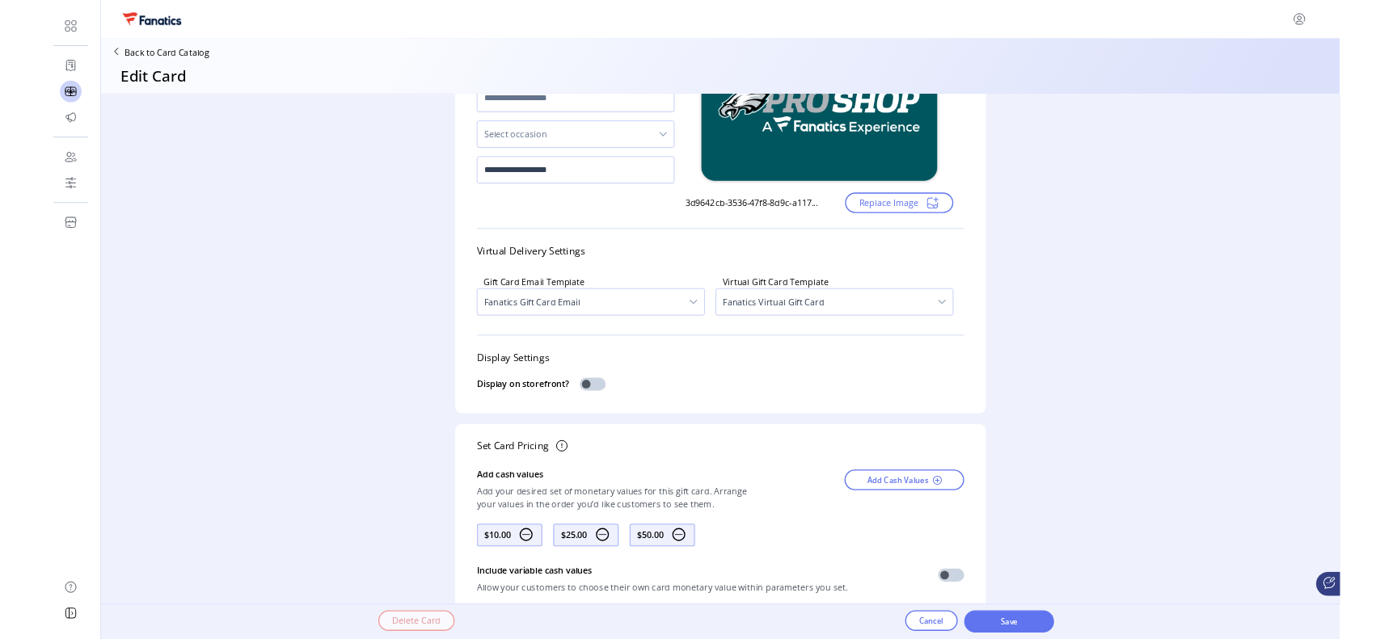
scroll to position [0, 0]
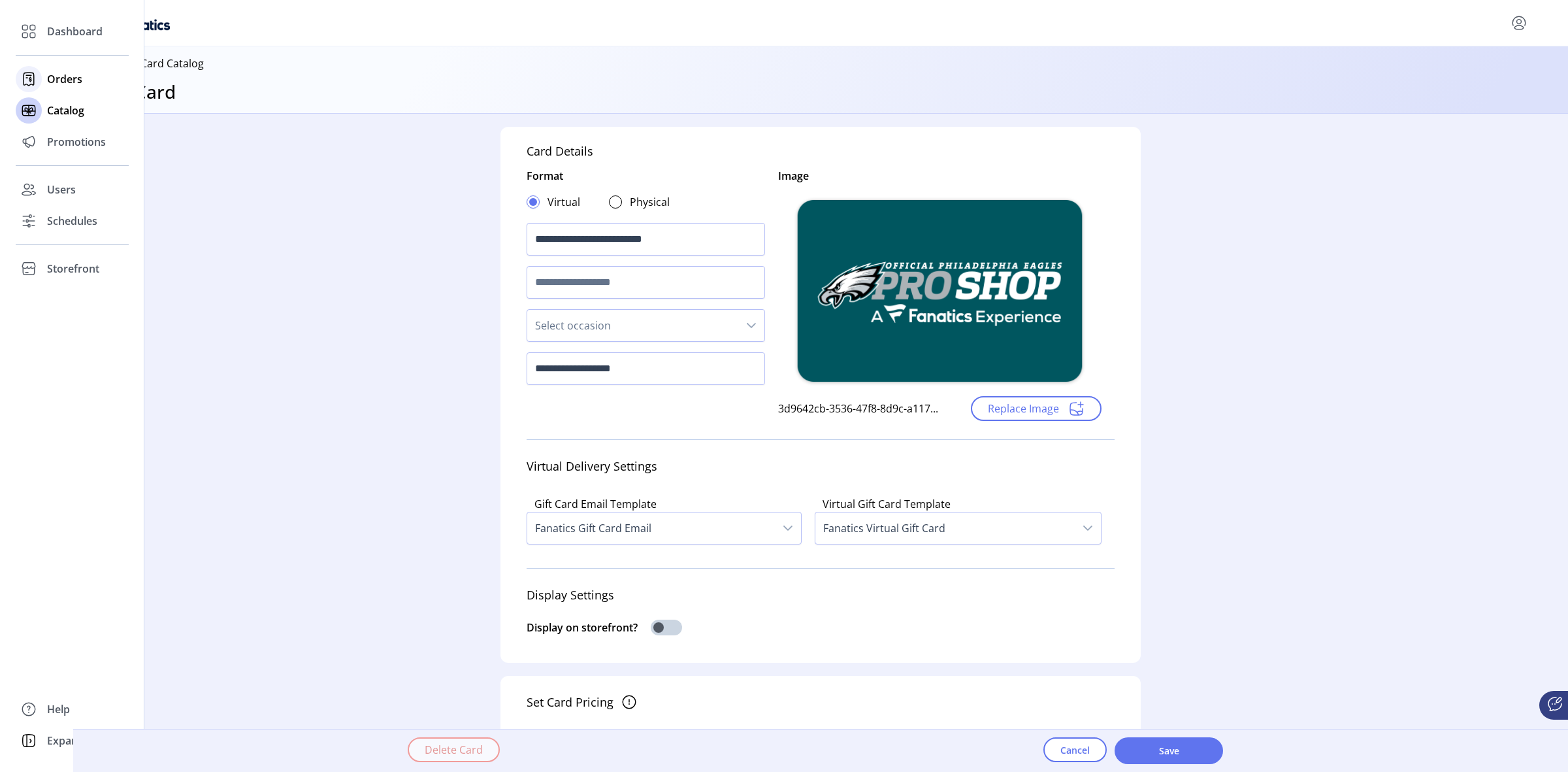
click at [74, 82] on span "Orders" at bounding box center [65, 78] width 36 height 15
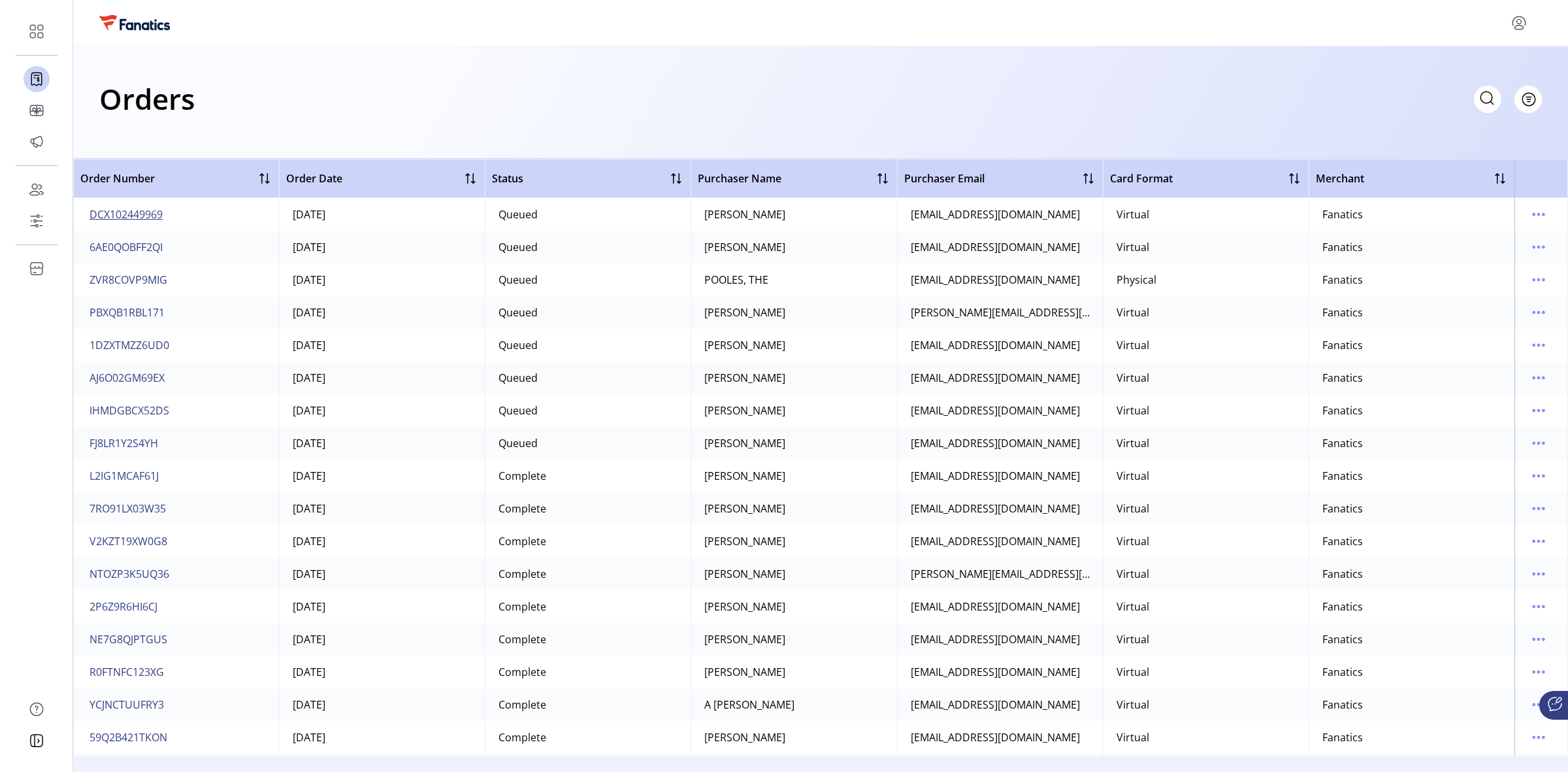
click at [135, 217] on span "DCX102449969" at bounding box center [126, 213] width 74 height 15
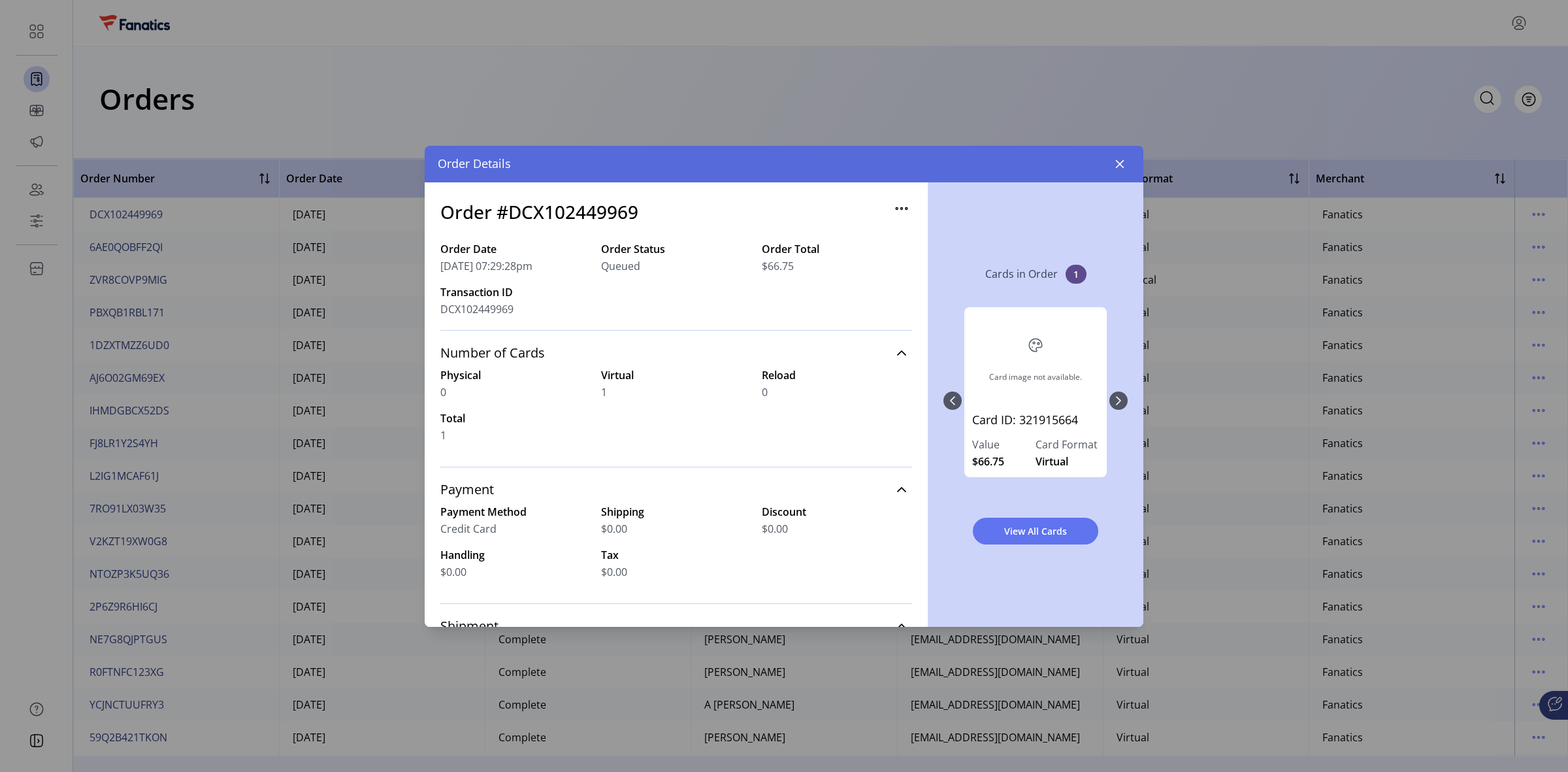
click at [905, 207] on icon "button" at bounding box center [906, 208] width 2 height 2
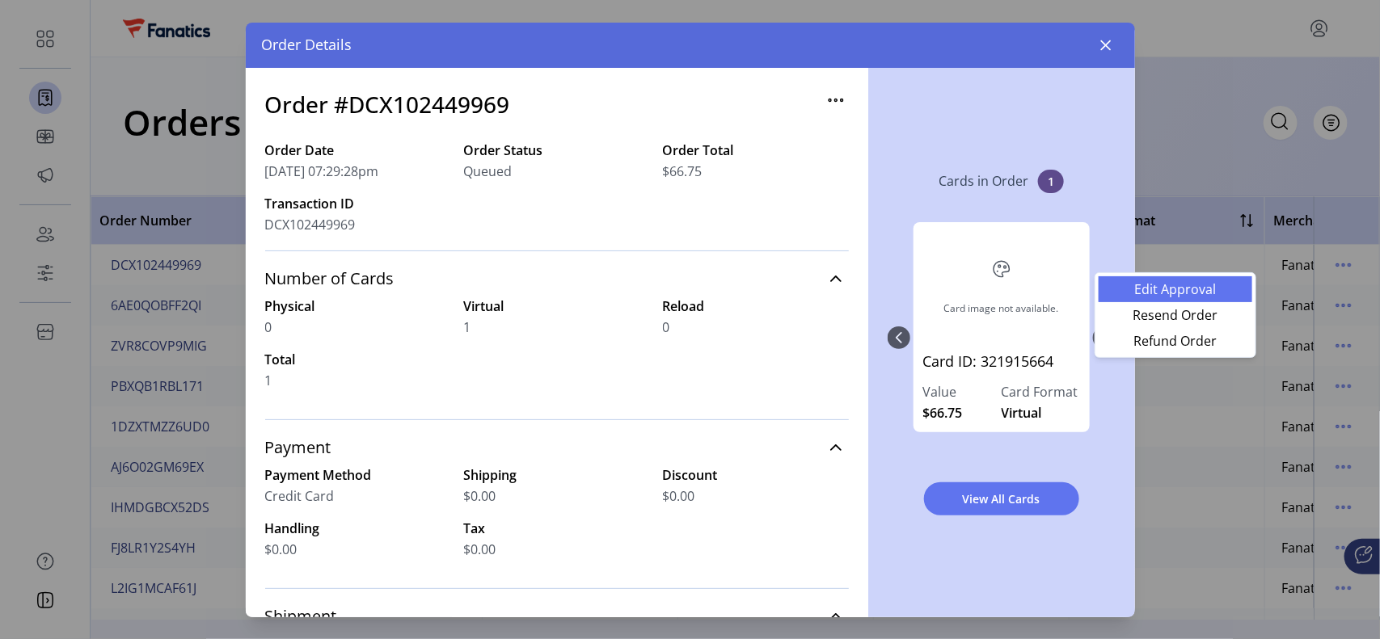
click at [1190, 288] on span "Edit Approval" at bounding box center [1175, 289] width 134 height 13
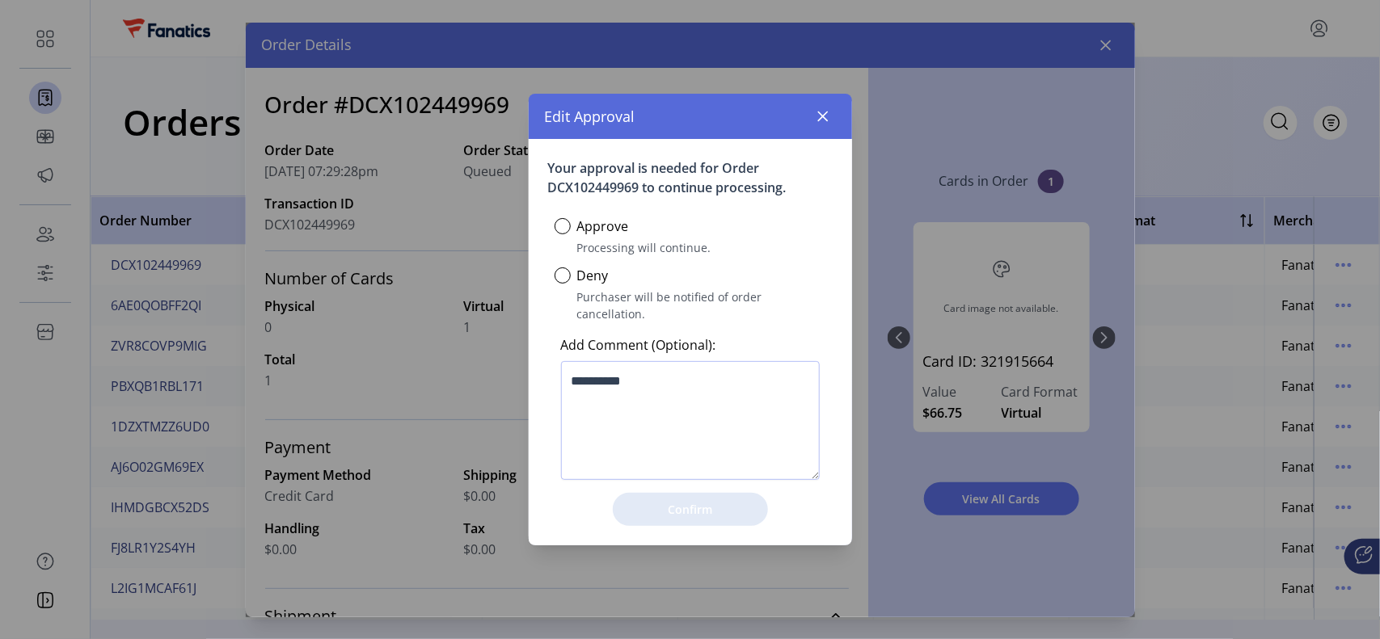
scroll to position [8, 5]
click at [818, 123] on icon "button" at bounding box center [822, 116] width 13 height 13
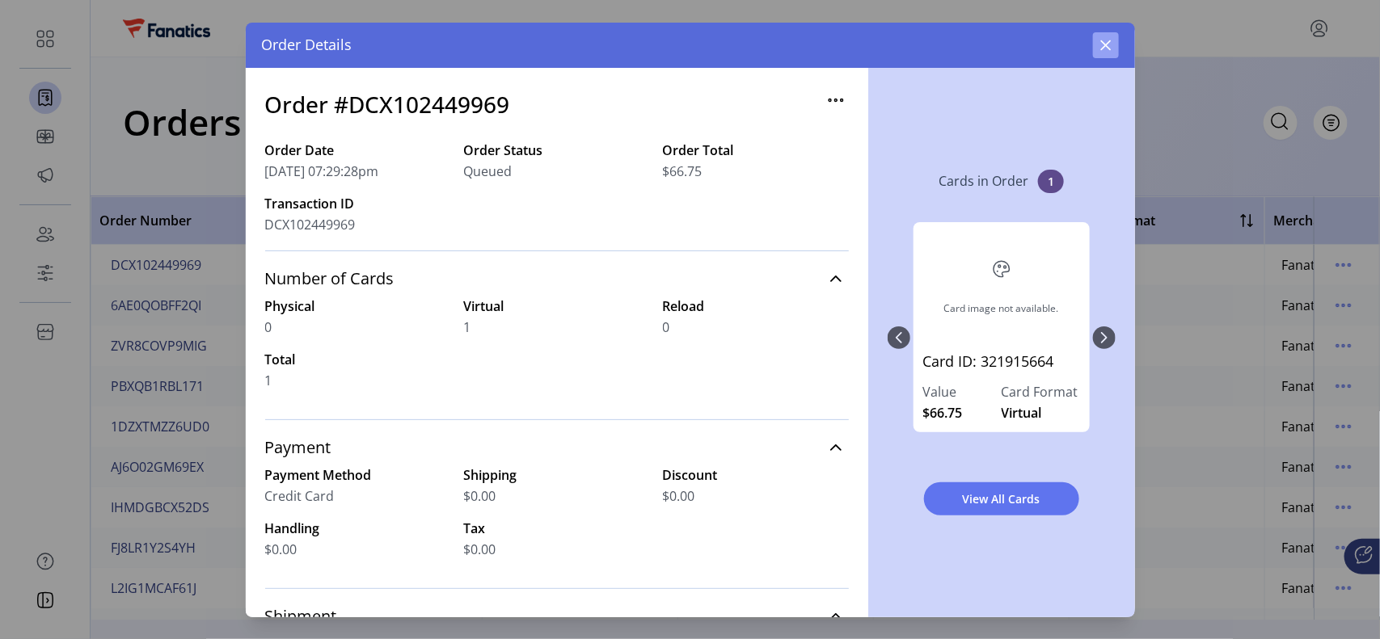
click at [1112, 51] on button "button" at bounding box center [1106, 45] width 26 height 26
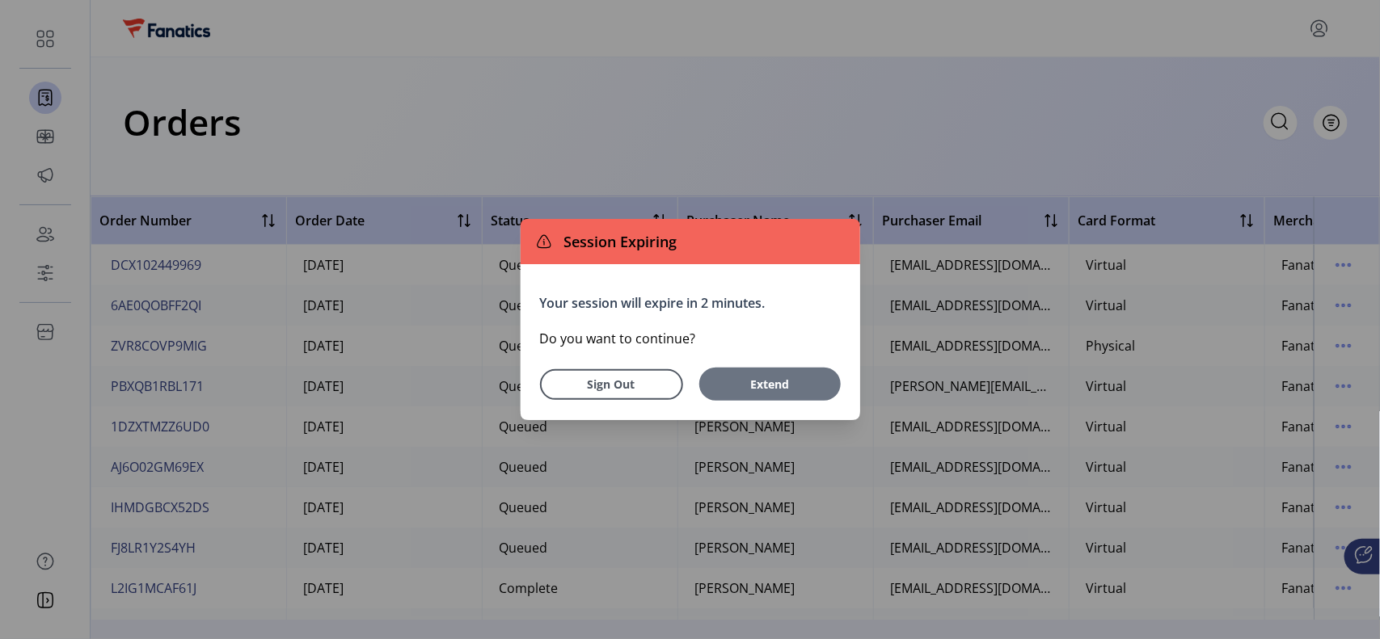
click at [765, 368] on button "Extend" at bounding box center [769, 384] width 141 height 33
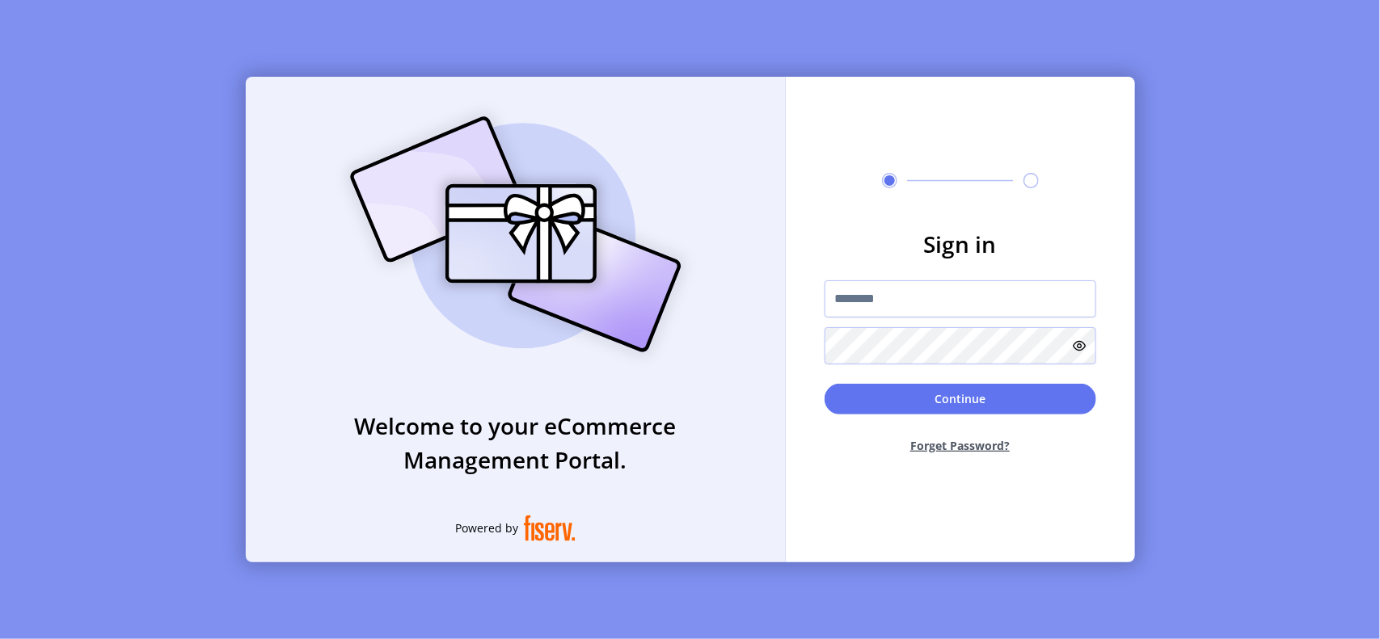
type input "**********"
